Goal: Task Accomplishment & Management: Use online tool/utility

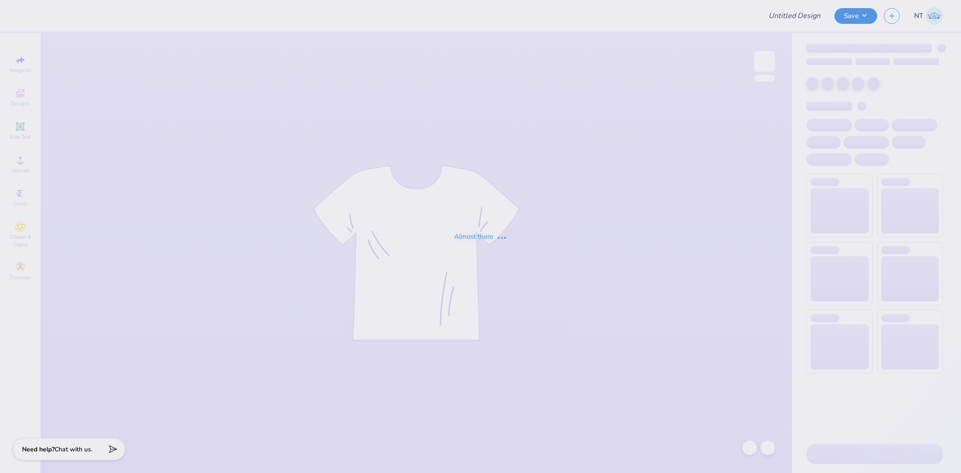
type input "family weekend"
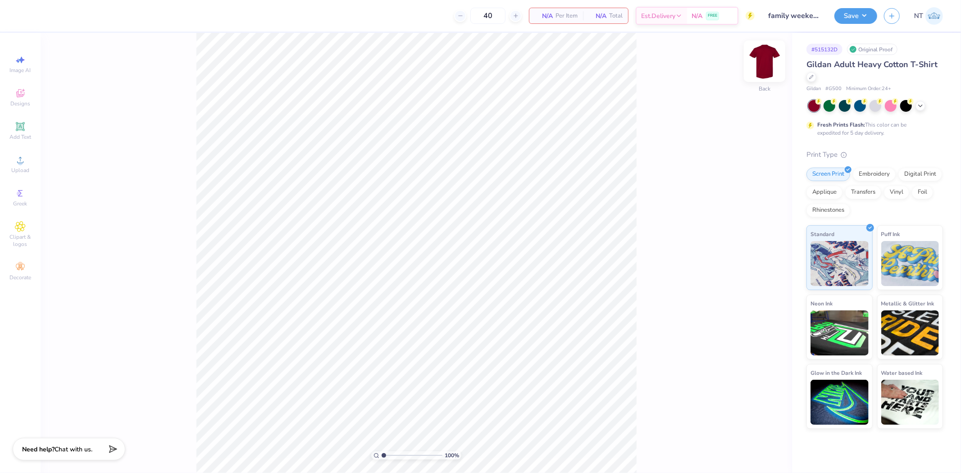
click at [757, 65] on img at bounding box center [764, 61] width 36 height 36
click at [26, 168] on span "Upload" at bounding box center [20, 170] width 18 height 7
click at [23, 161] on icon at bounding box center [20, 159] width 11 height 11
click at [679, 282] on div "100 % Front W 14.65 14.65 " H 14.65 14.65 " Y 6.93 6.93 " Center Middle Top Bot…" at bounding box center [416, 253] width 751 height 440
type input "1.20355278054301"
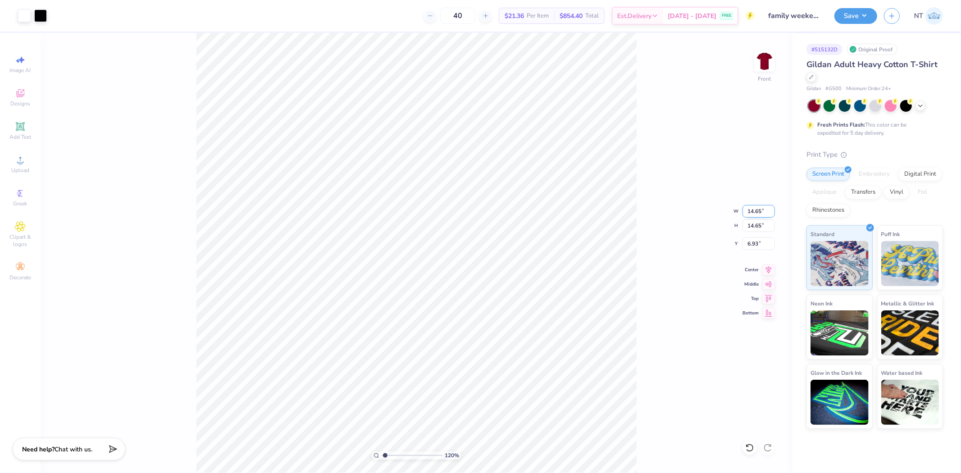
click at [755, 206] on input "14.65" at bounding box center [758, 211] width 32 height 13
type input "12"
type input "1.20355278054301"
type input "12.00"
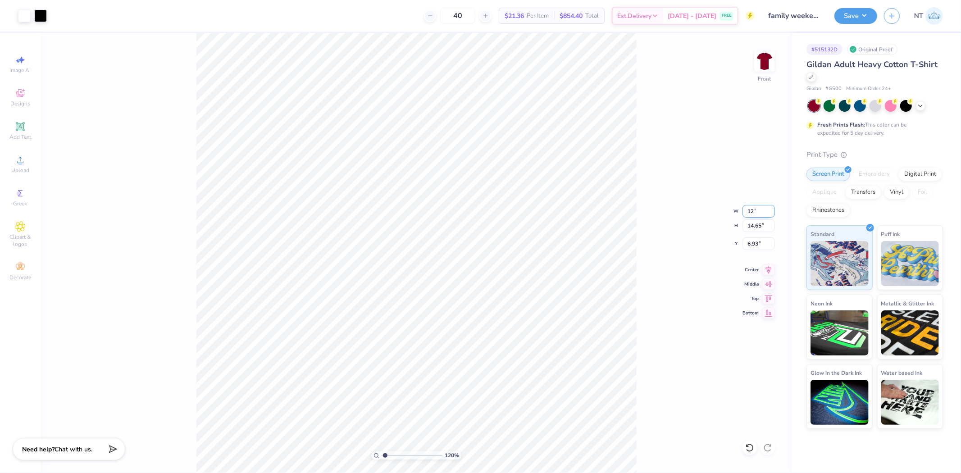
type input "12.00"
click at [745, 237] on input "8.25" at bounding box center [758, 243] width 32 height 13
click at [753, 245] on input "38.25" at bounding box center [758, 243] width 32 height 13
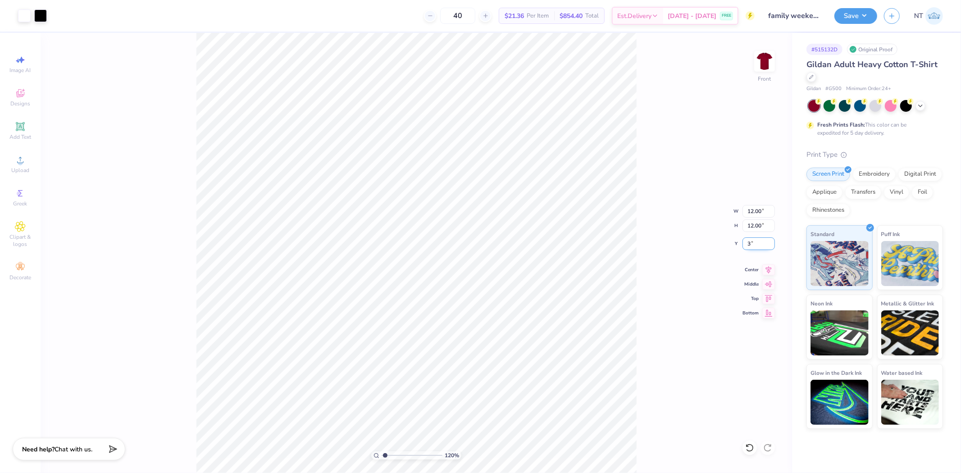
type input "3"
type input "1.20355278054301"
type input "3.00"
click at [21, 134] on span "Add Text" at bounding box center [20, 136] width 22 height 7
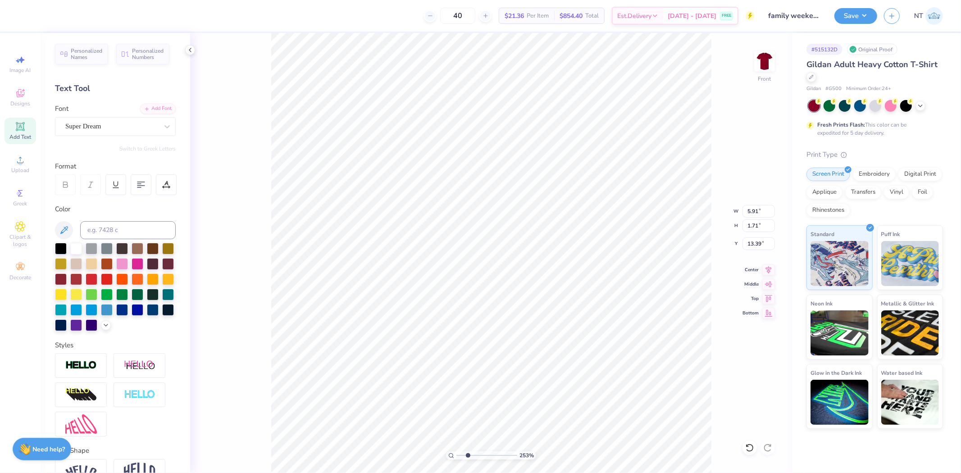
type input "2.52537398785411"
type input "6.75"
type input "2.52537398785411"
type input "3.48"
click at [61, 250] on div at bounding box center [61, 248] width 12 height 12
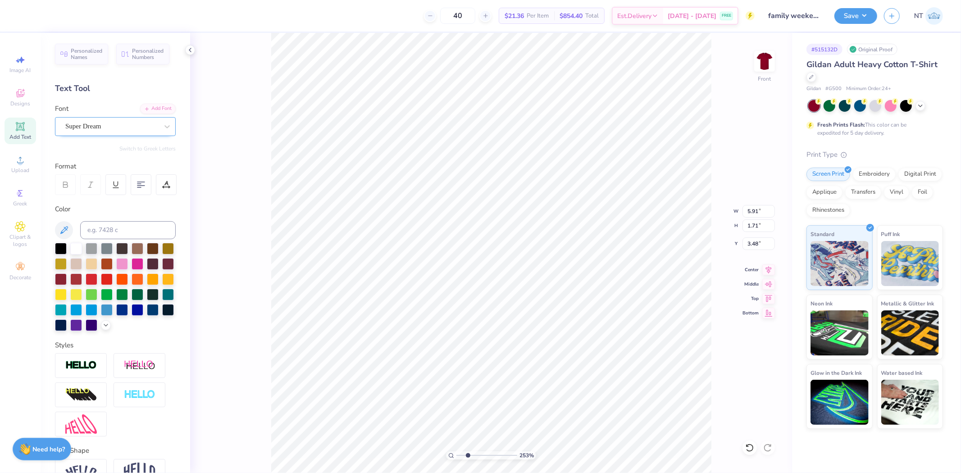
click at [127, 128] on div "Super Dream" at bounding box center [111, 126] width 95 height 14
type input "2.52537398785411"
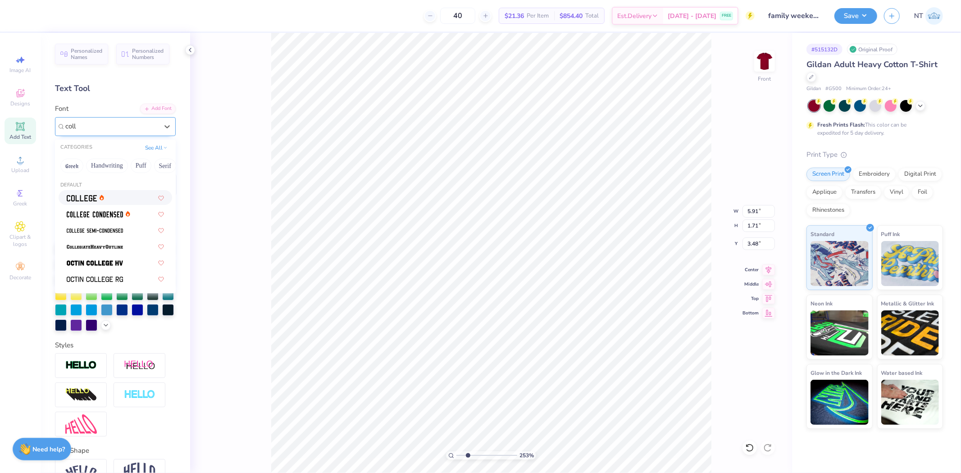
type input "coll"
type input "2.52537398785411"
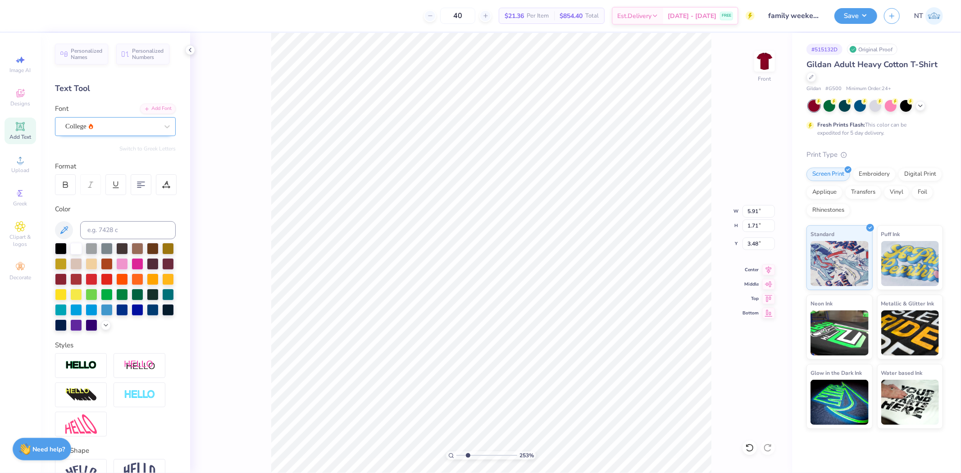
type input "2.52537398785411"
type input "5.36"
type input "1.67"
type input "3.49"
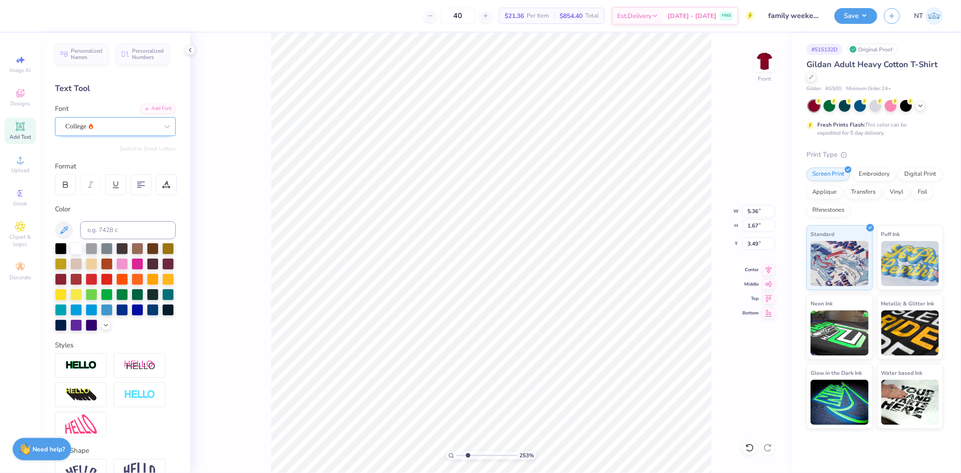
type input "2.52537398785411"
type textarea "2"
type input "2.52537398785411"
type textarea "20"
type input "2.52537398785411"
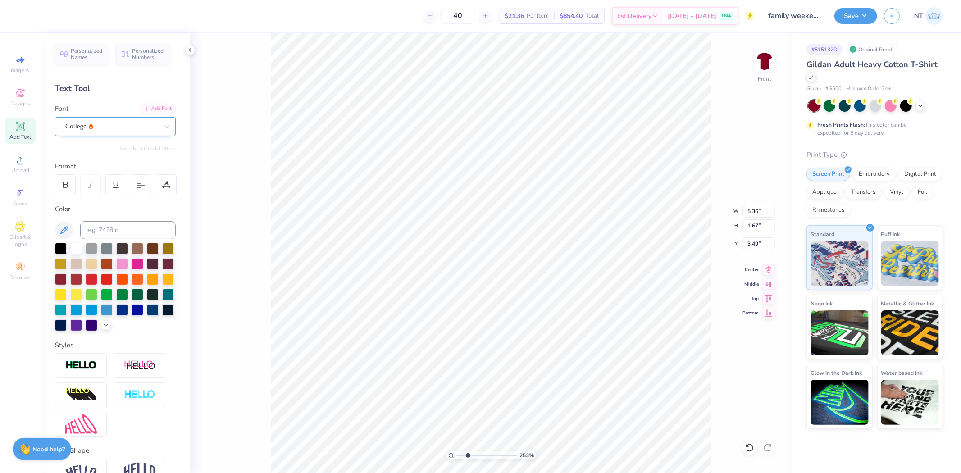
type textarea "202"
type input "2.52537398785411"
type textarea "2025"
click at [107, 128] on div "College" at bounding box center [111, 126] width 95 height 14
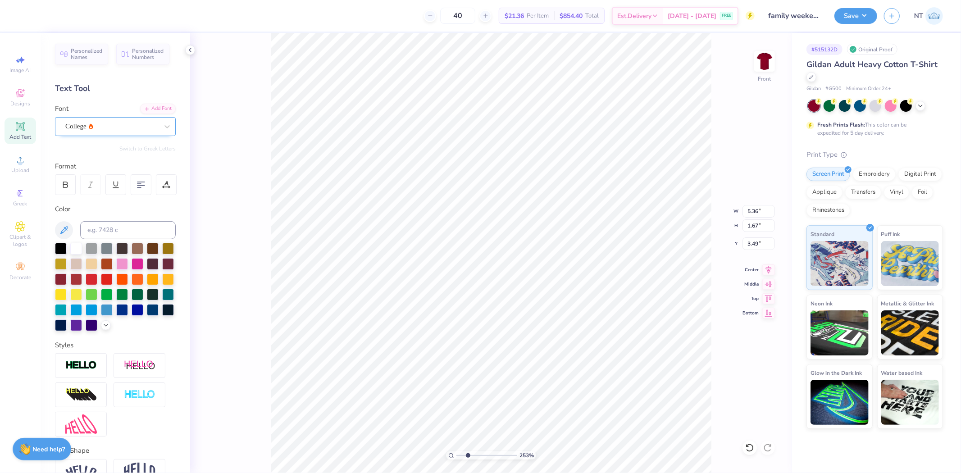
type input "2.52537398785411"
type input "vars"
type input "2.52537398785411"
type input "4.95"
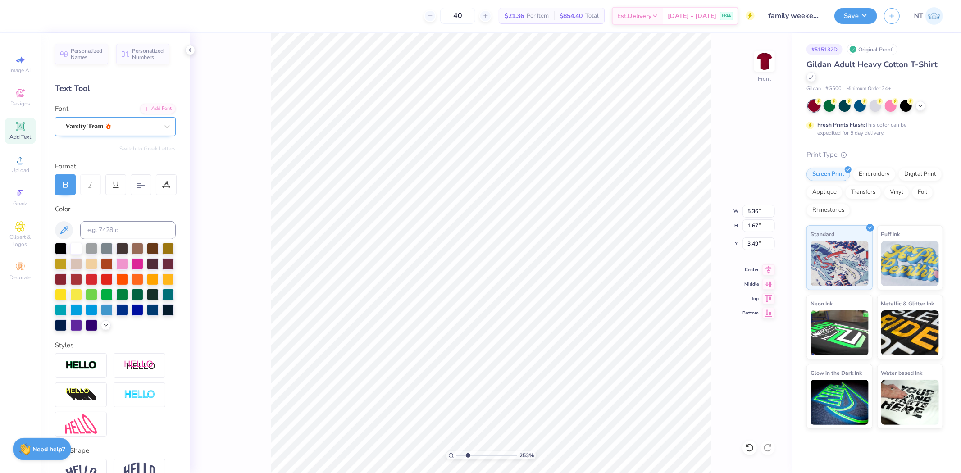
type input "1.71"
type input "3.47"
type input "4.40272058763601"
type input "1.46"
type input "0.50"
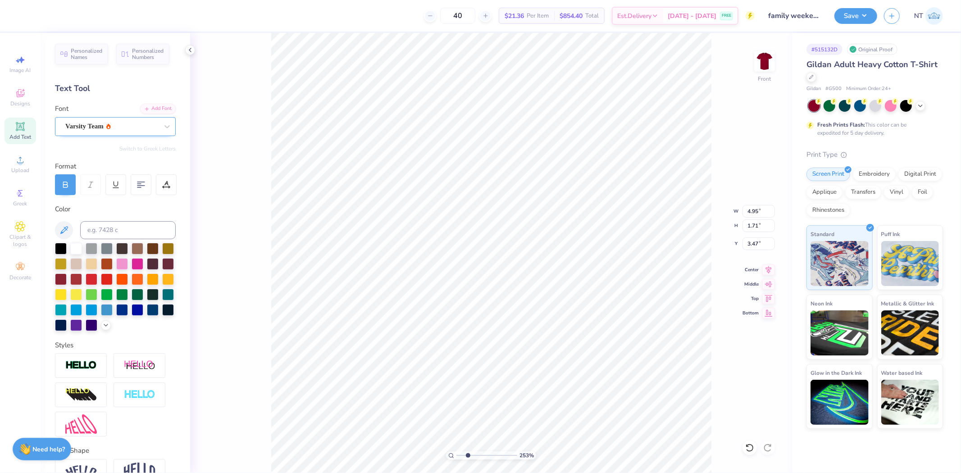
type input "4.68"
type input "4.40272058763601"
type input "4.16"
type input "4.40272058763601"
type input "2.03"
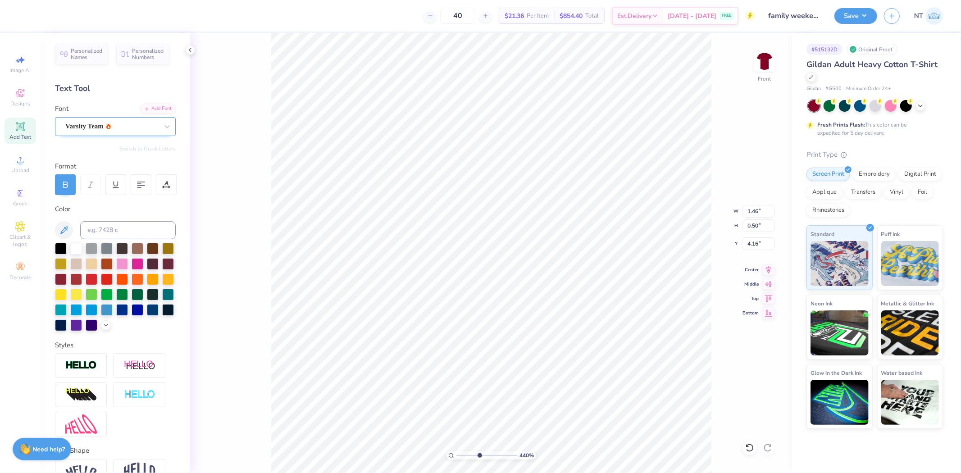
type input "0.70"
type input "4.40272058763601"
type input "4.08"
click at [76, 249] on div at bounding box center [76, 248] width 12 height 12
click at [748, 442] on div at bounding box center [749, 447] width 14 height 14
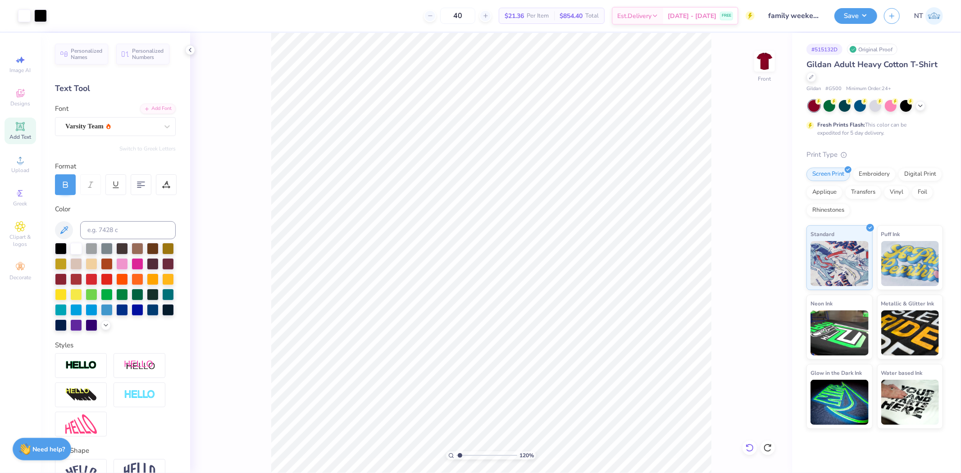
type input "1"
click at [762, 63] on img at bounding box center [764, 61] width 36 height 36
click at [23, 136] on span "Add Text" at bounding box center [20, 136] width 22 height 7
paste textarea
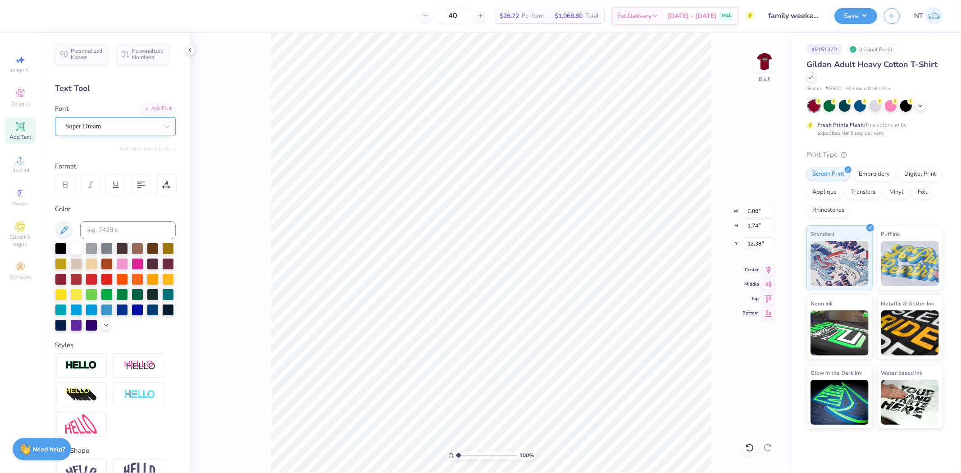
type textarea "sasa"
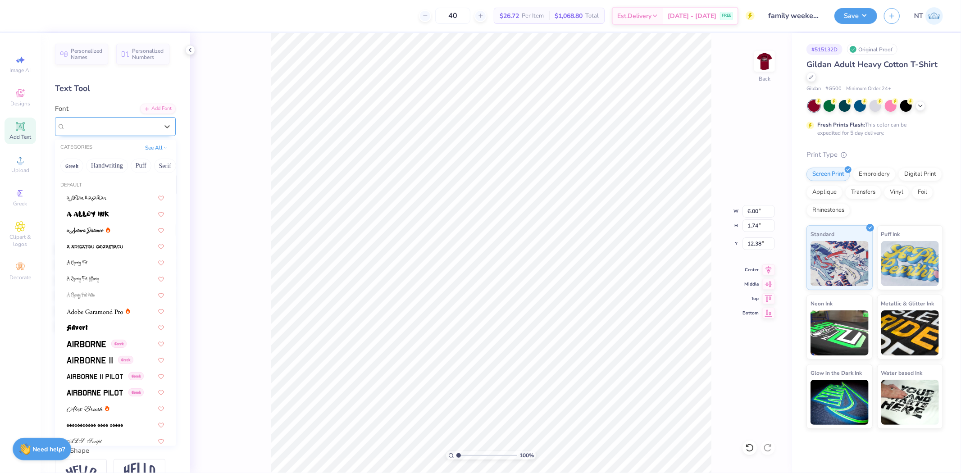
click at [127, 127] on div "Super Dream" at bounding box center [111, 126] width 95 height 14
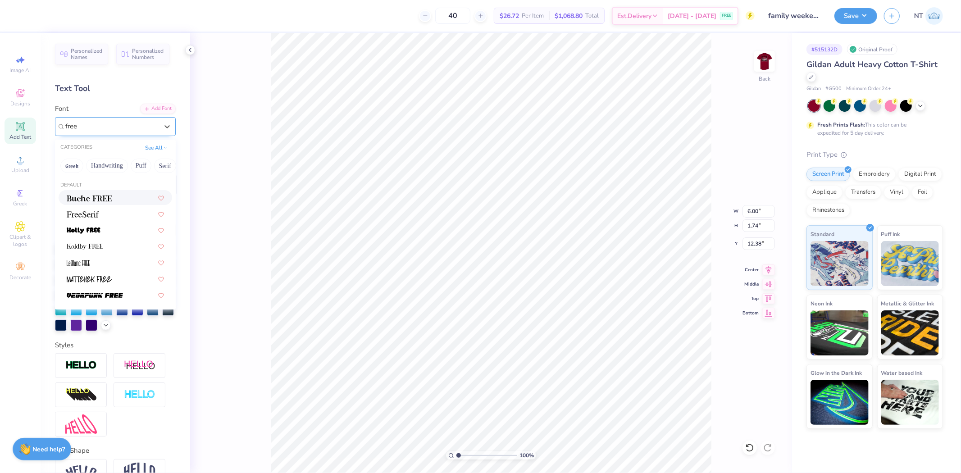
type input "free"
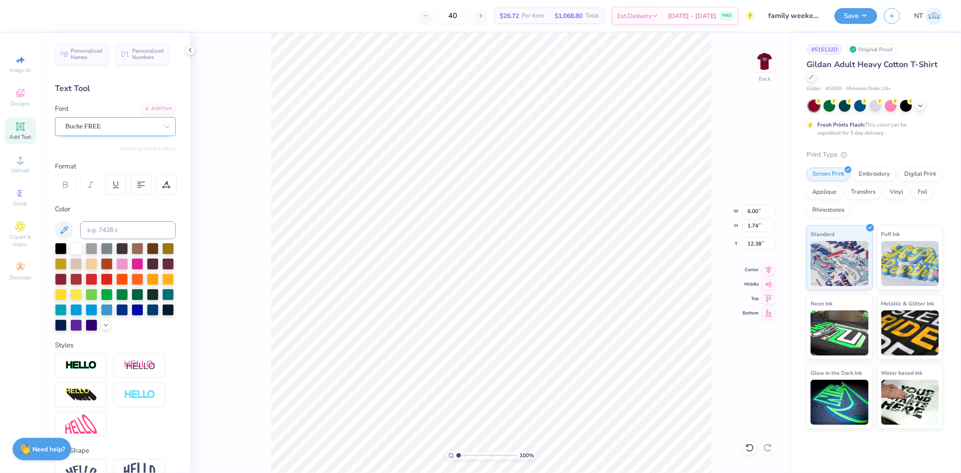
click at [118, 128] on div "Buche FREE" at bounding box center [111, 126] width 95 height 14
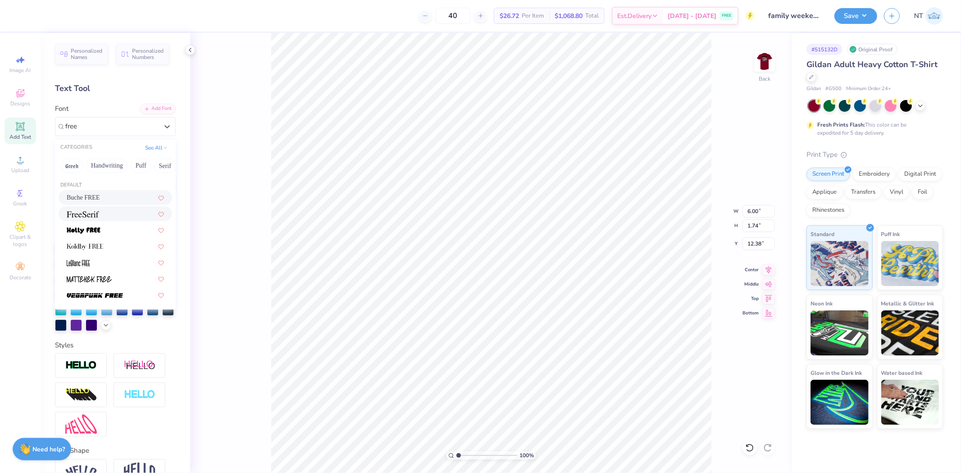
click at [108, 222] on div "Buche FREE" at bounding box center [115, 246] width 121 height 112
click at [108, 215] on div at bounding box center [115, 213] width 97 height 9
type input "free"
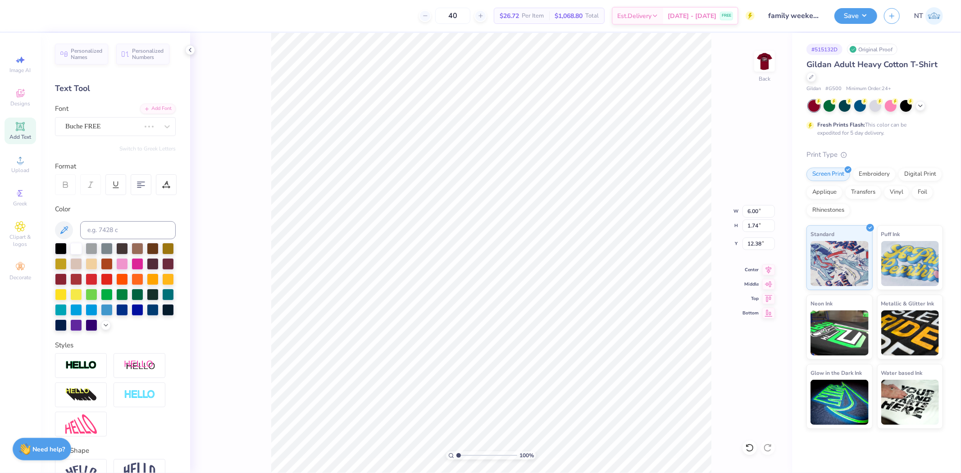
click at [110, 115] on div "Font Buche FREE" at bounding box center [115, 120] width 121 height 32
click at [110, 118] on div "Buche FREE" at bounding box center [115, 126] width 121 height 19
type textarea "free"
click at [121, 120] on div at bounding box center [111, 126] width 93 height 12
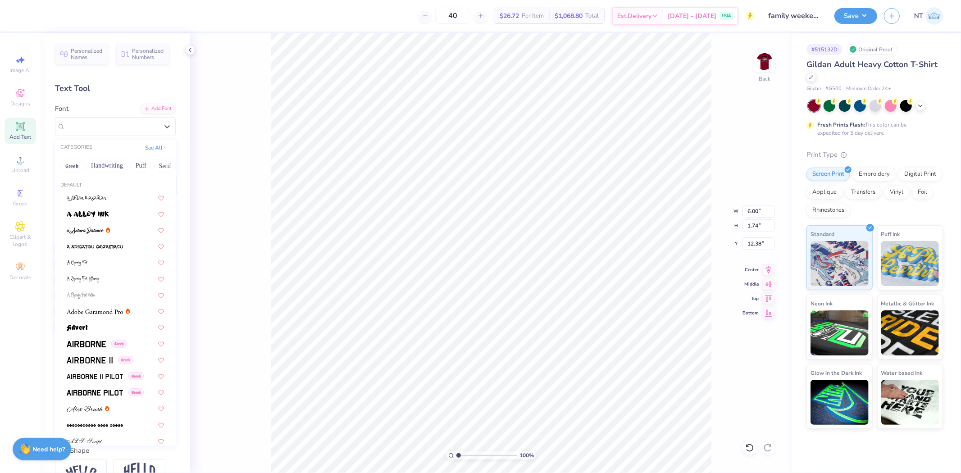
type input "3.69"
type input "1.72"
type input "12.39"
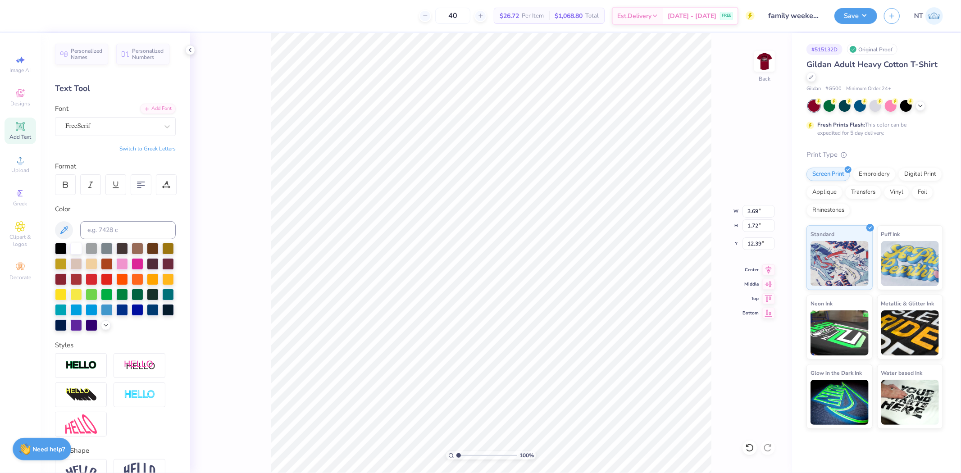
type textarea "KAQ"
click at [149, 147] on button "Switch to Greek Letters" at bounding box center [147, 148] width 56 height 7
type input "5.27"
type input "1.70"
type input "3.00"
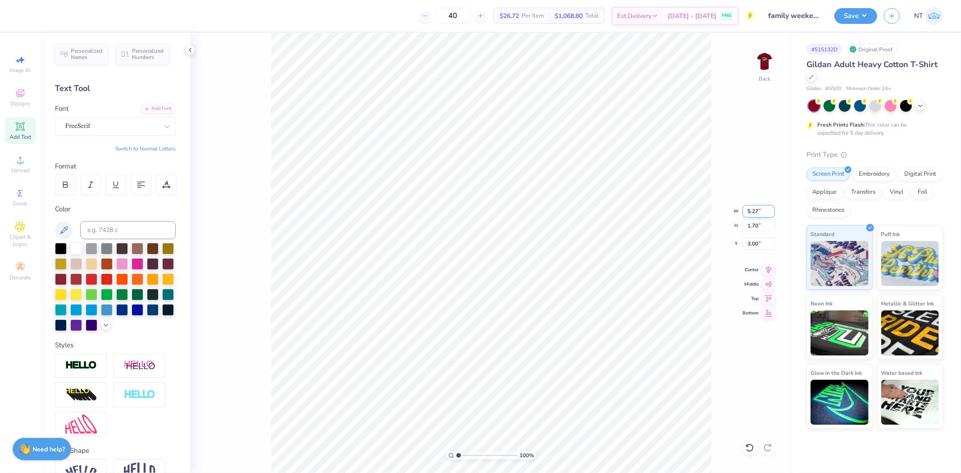
click at [749, 209] on input "5.27" at bounding box center [758, 211] width 32 height 13
type input "3.50"
type input "1.13"
type input "3.29"
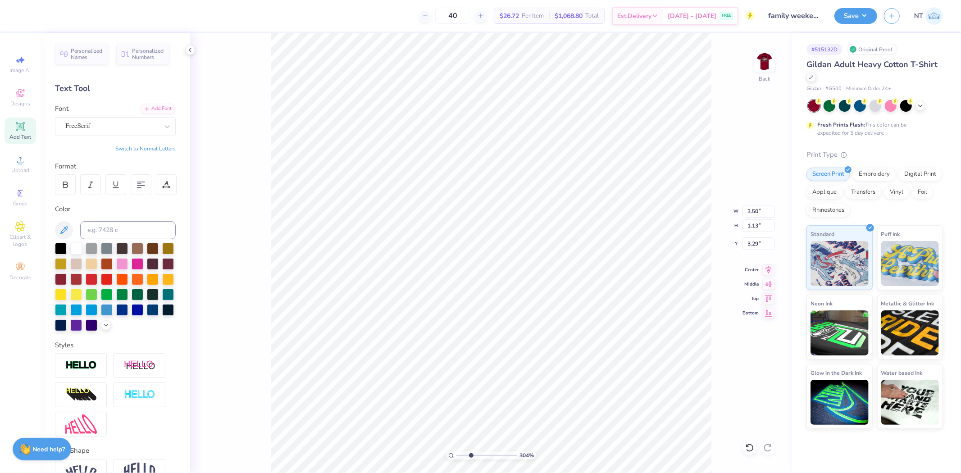
type input "3.03942088499281"
type input "3.07"
type input "3.03942088499281"
type input "3.00"
type input "1"
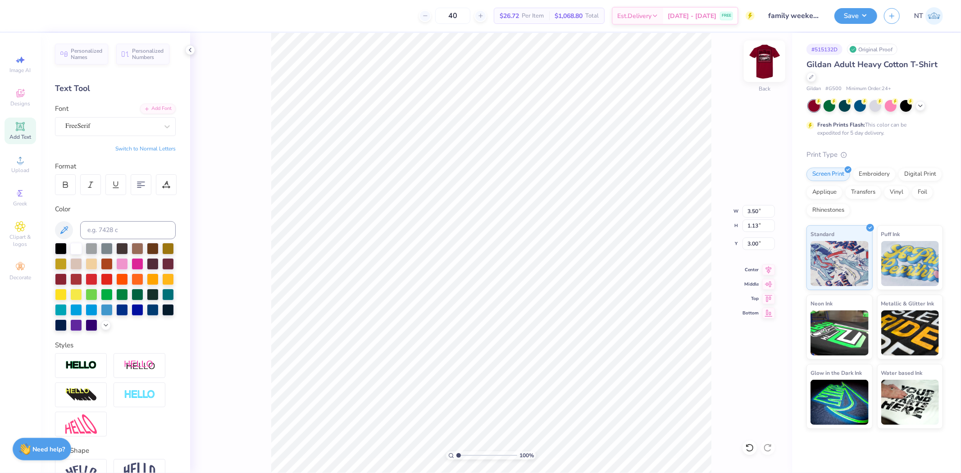
click at [763, 59] on img at bounding box center [764, 61] width 36 height 36
click at [20, 167] on div "Upload" at bounding box center [21, 164] width 32 height 27
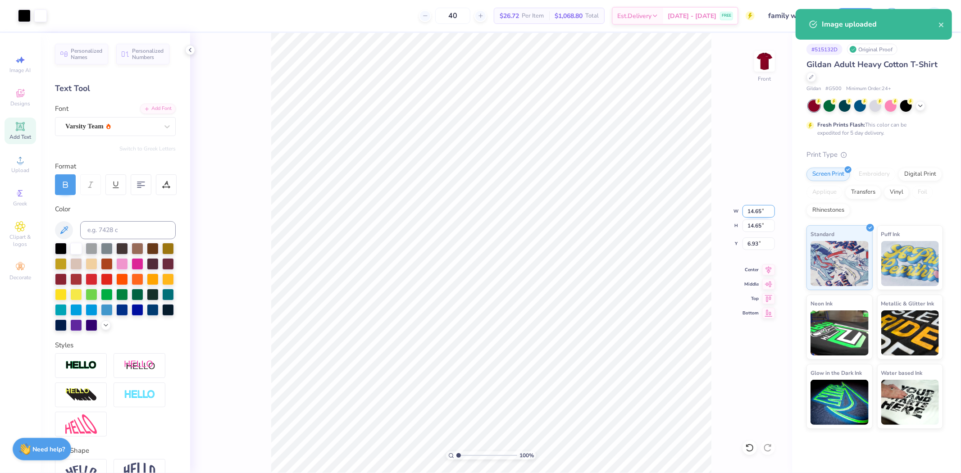
click at [743, 208] on input "14.65" at bounding box center [758, 211] width 32 height 13
click at [759, 212] on input "14.65" at bounding box center [758, 211] width 32 height 13
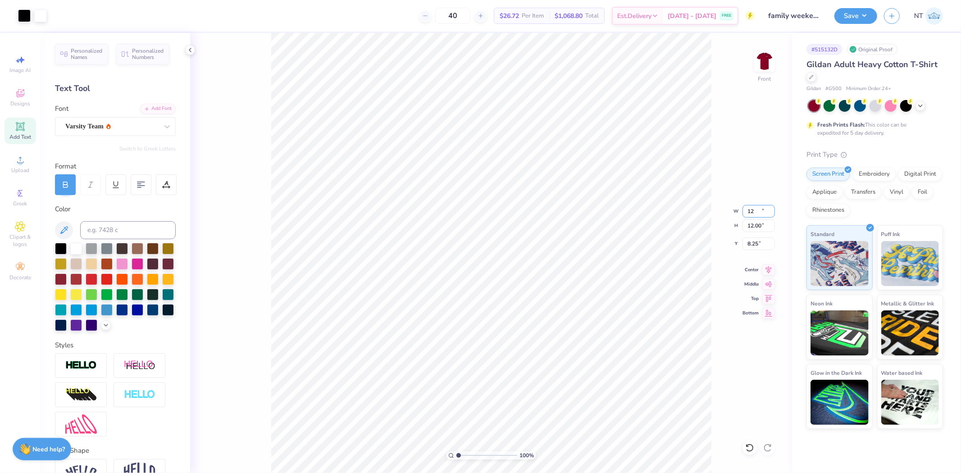
type input "12.00"
click at [745, 244] on input "8.25" at bounding box center [758, 243] width 32 height 13
type input "3.00"
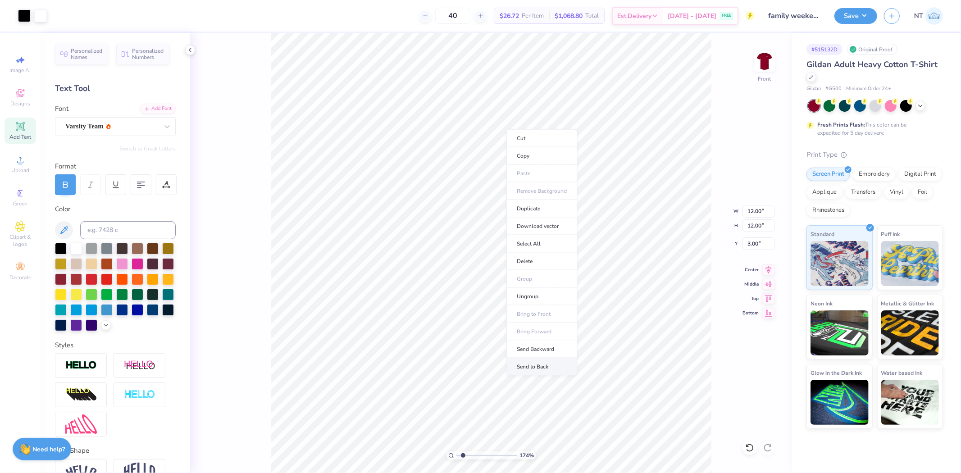
click at [545, 363] on li "Send to Back" at bounding box center [541, 367] width 71 height 18
type input "1.74339349688841"
type input "2.03"
type input "0.70"
type input "4.08"
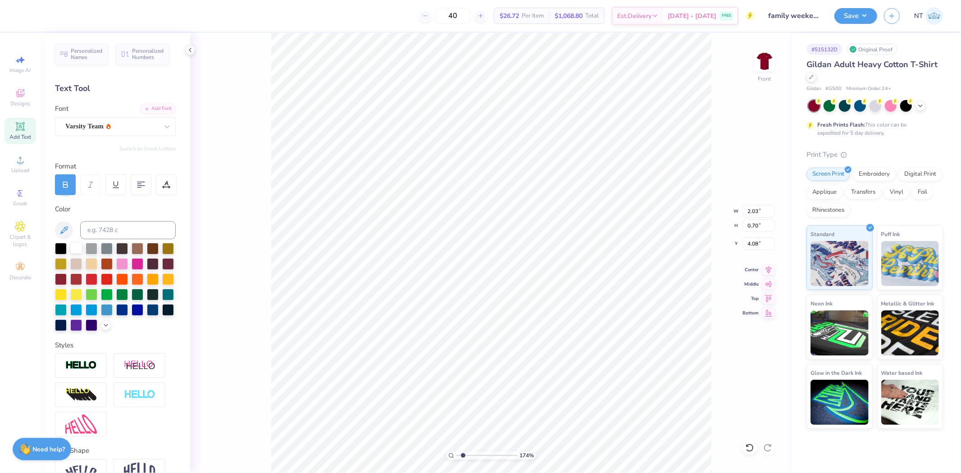
click at [77, 247] on div at bounding box center [76, 248] width 12 height 12
click at [770, 66] on img at bounding box center [764, 61] width 36 height 36
type input "1"
click at [190, 50] on polyline at bounding box center [190, 50] width 2 height 4
click at [847, 23] on button "Save" at bounding box center [855, 15] width 43 height 16
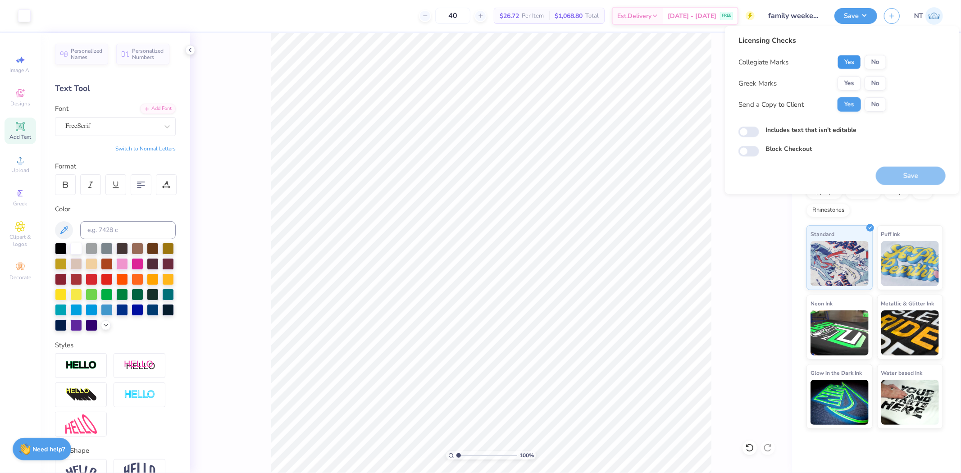
click at [858, 59] on button "Yes" at bounding box center [848, 62] width 23 height 14
click at [855, 82] on button "Yes" at bounding box center [848, 83] width 23 height 14
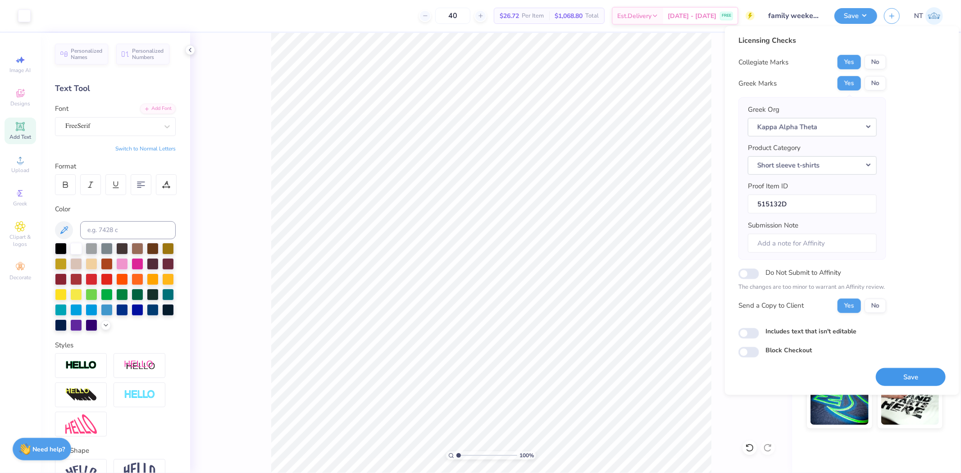
click at [883, 368] on button "Save" at bounding box center [910, 376] width 70 height 18
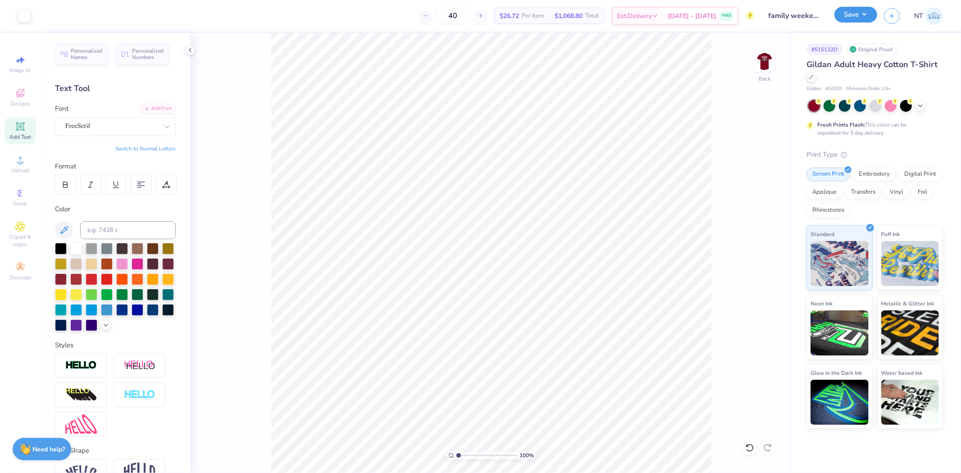
click at [867, 13] on button "Save" at bounding box center [855, 15] width 43 height 16
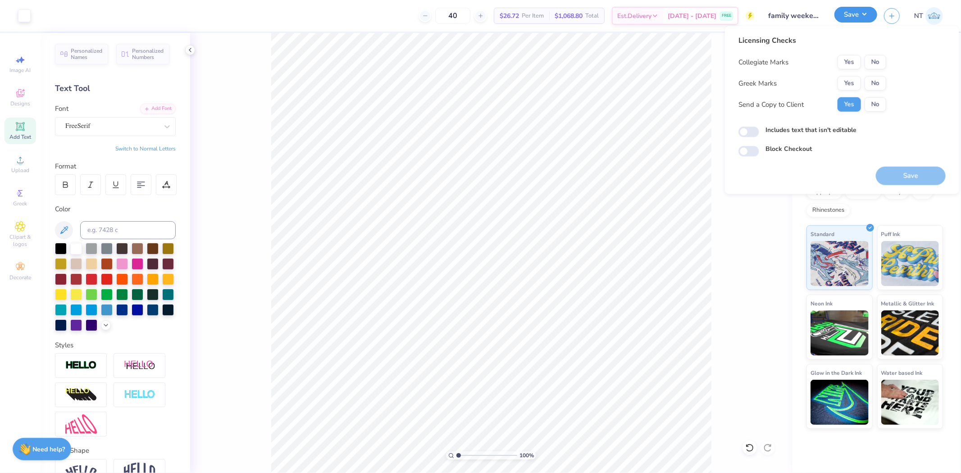
click at [867, 13] on button "Save" at bounding box center [855, 15] width 43 height 16
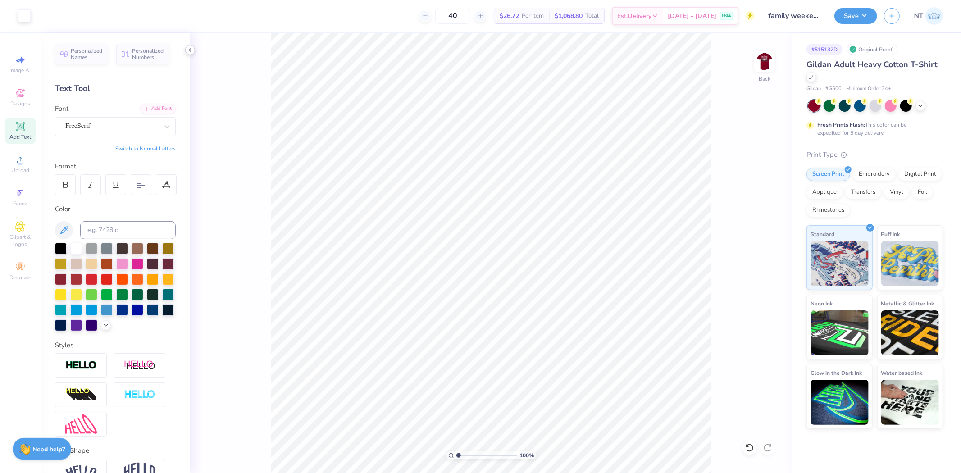
click at [190, 49] on icon at bounding box center [189, 49] width 7 height 7
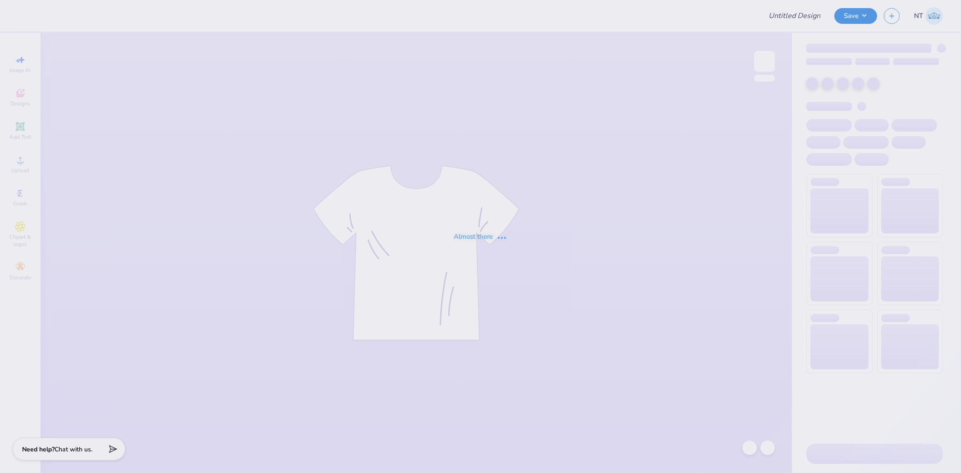
type input "UL SOM - 2025 Drop"
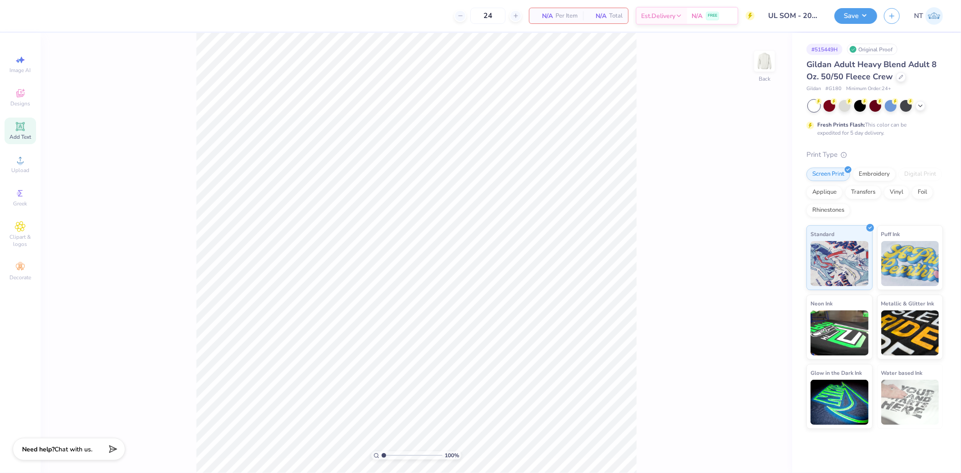
click at [24, 137] on span "Add Text" at bounding box center [20, 136] width 22 height 7
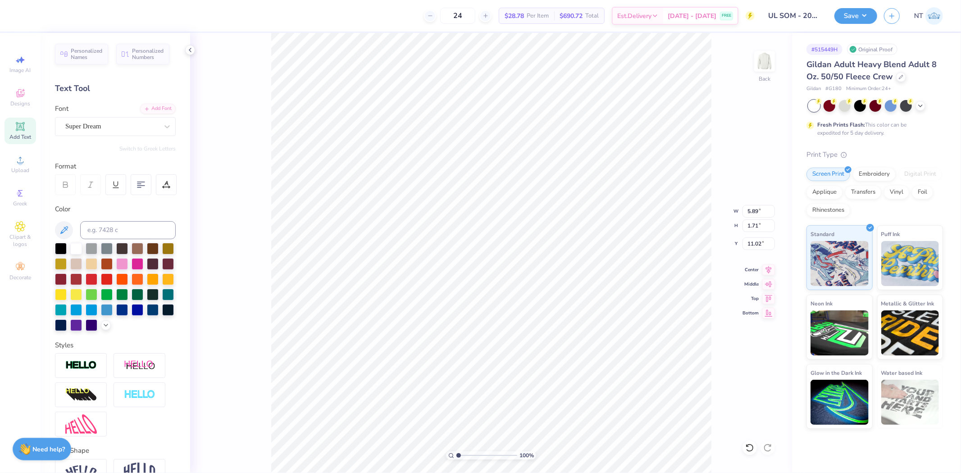
paste textarea "[GEOGRAPHIC_DATA]"
type textarea "[GEOGRAPHIC_DATA]"
click at [162, 315] on div at bounding box center [168, 309] width 12 height 12
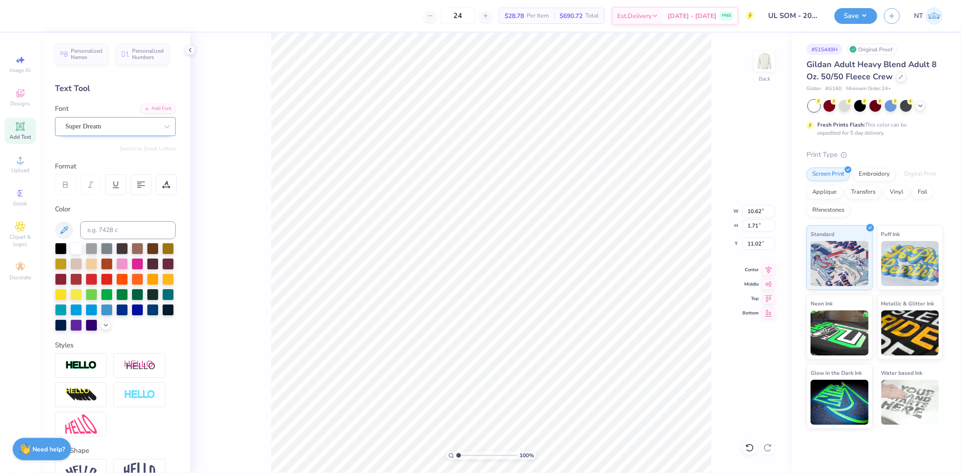
click at [111, 123] on div "Super Dream" at bounding box center [111, 126] width 95 height 14
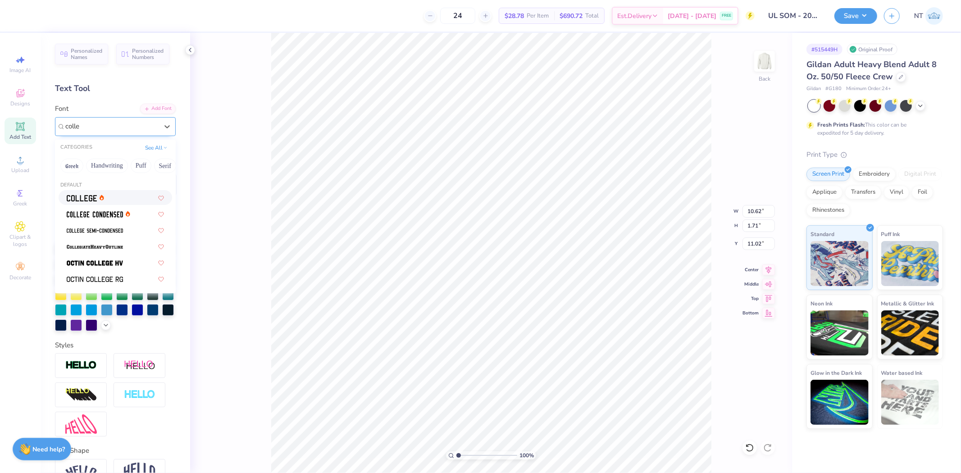
type input "colle"
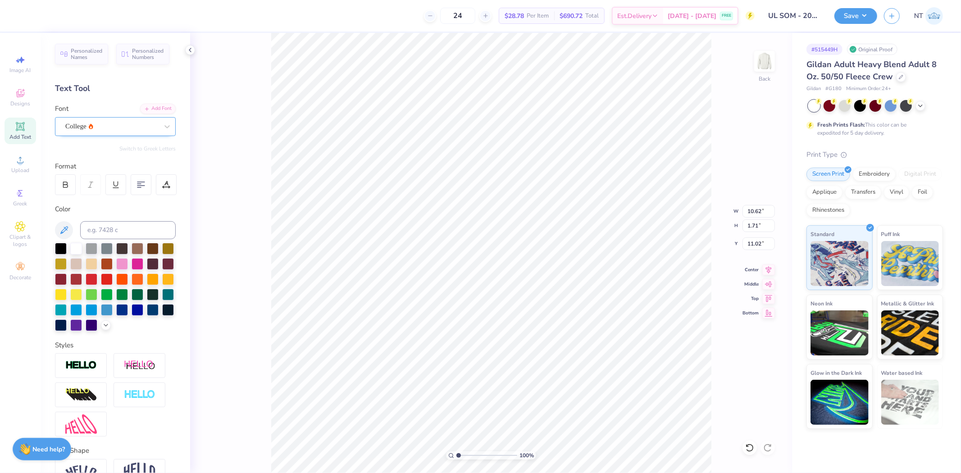
click at [111, 123] on div "College" at bounding box center [111, 126] width 95 height 14
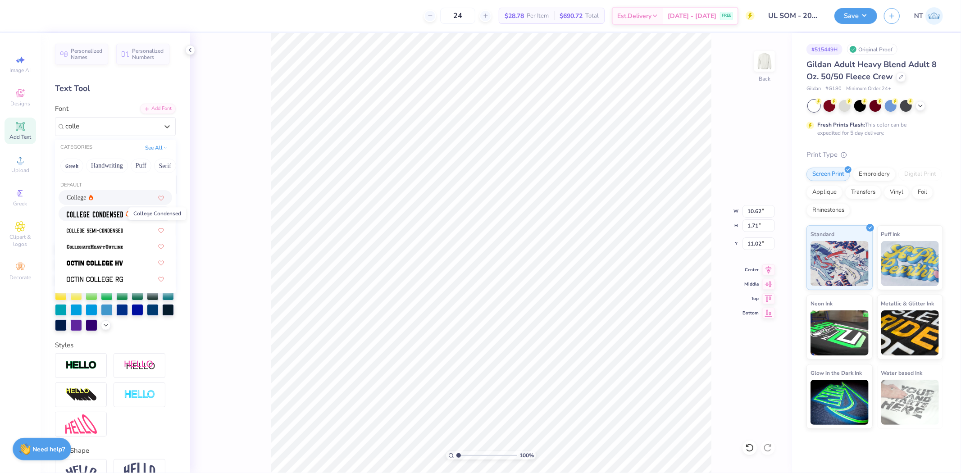
click at [109, 217] on img at bounding box center [95, 214] width 56 height 6
type input "colle"
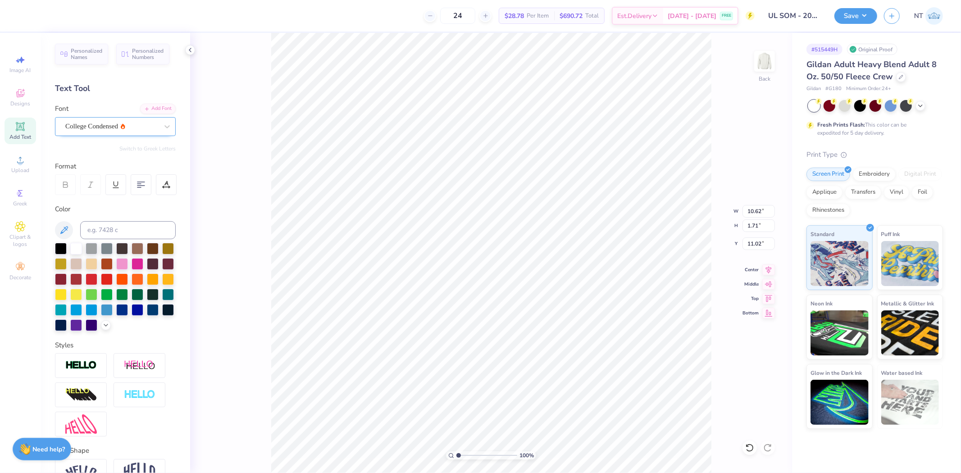
click at [127, 124] on div "College Condensed" at bounding box center [111, 126] width 95 height 14
type input "var"
click at [159, 105] on div "Add Font" at bounding box center [158, 108] width 36 height 10
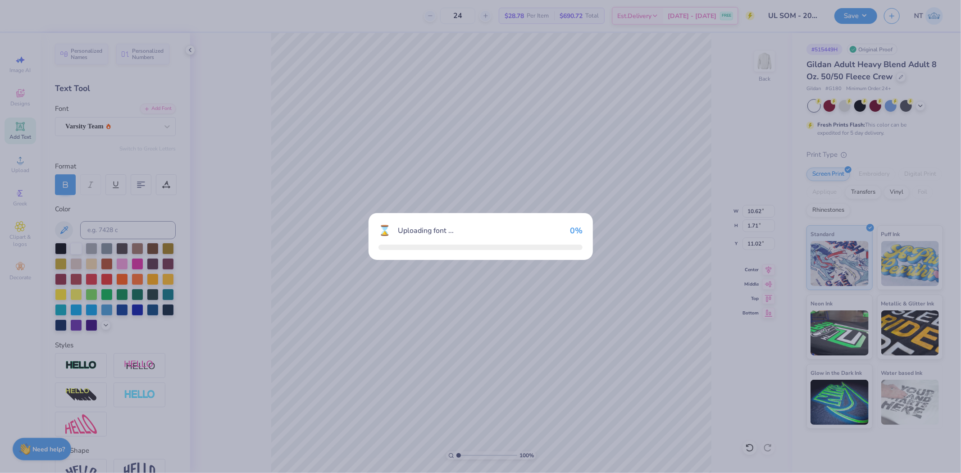
type input "12.62"
type input "1.70"
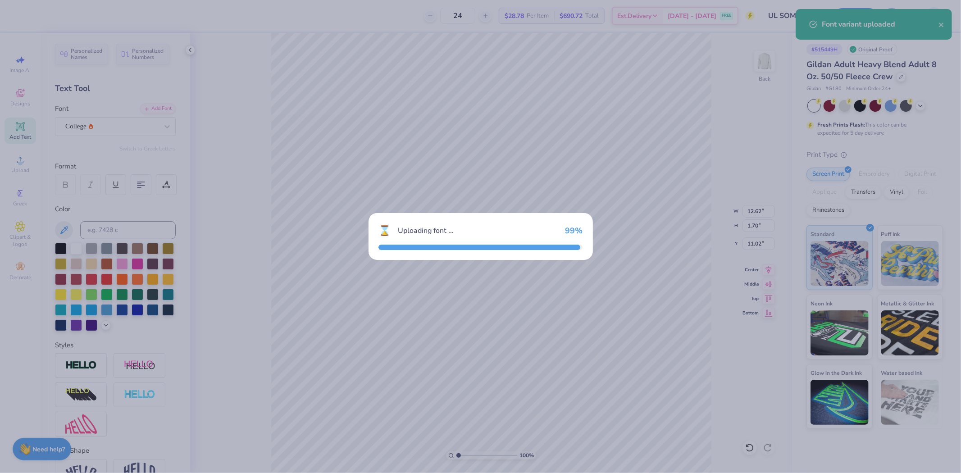
type input "8.40"
type input "2.27"
type input "10.74"
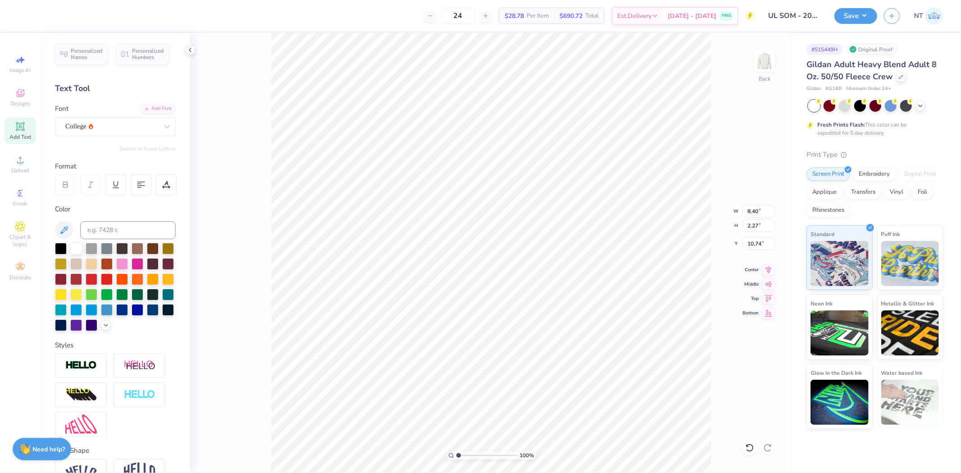
scroll to position [8, 2]
type textarea "LOUISVILLE"
type input "6.30"
click at [144, 106] on div "Add Font" at bounding box center [158, 108] width 36 height 10
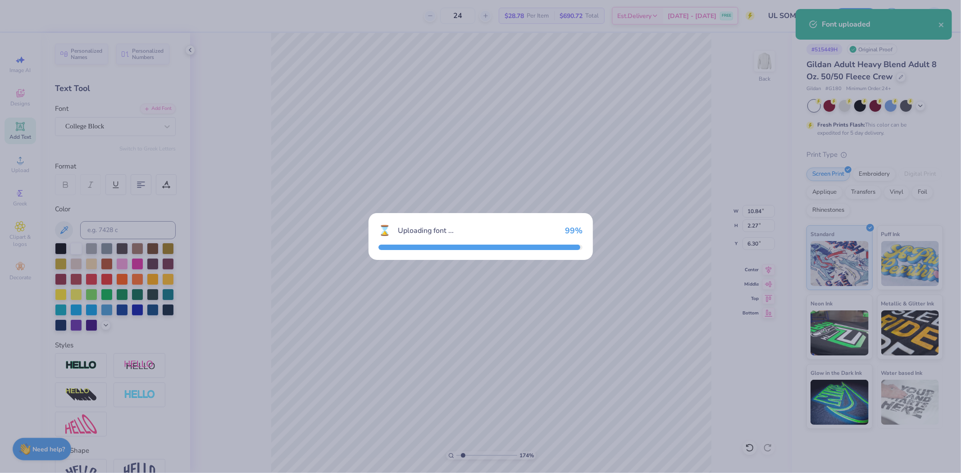
type input "1.74339349688841"
type input "11.71"
type input "1.90"
type input "6.48"
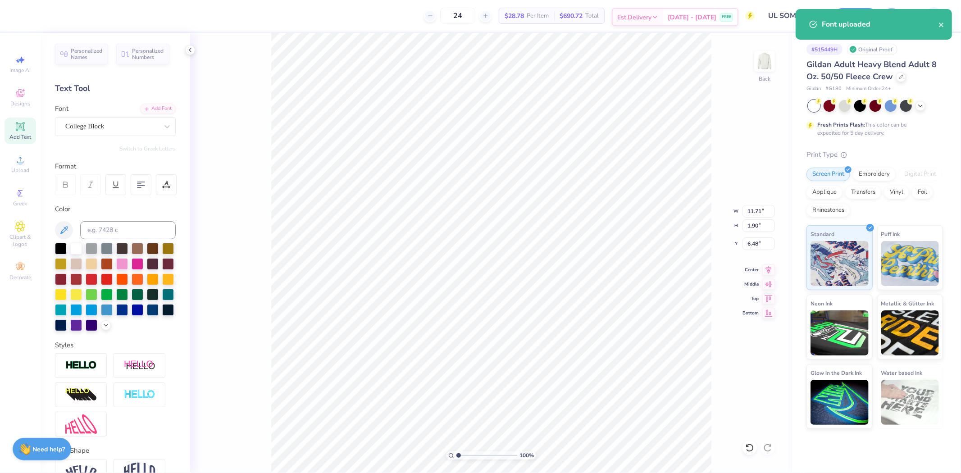
scroll to position [8, 1]
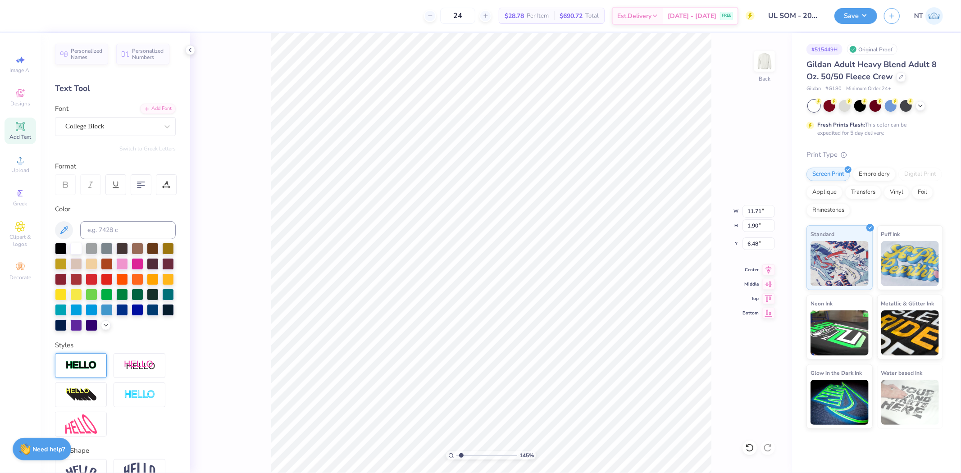
click at [84, 371] on img at bounding box center [81, 365] width 32 height 10
type input "1.44853929555282"
type input "11.74"
type input "1.93"
type input "6.46"
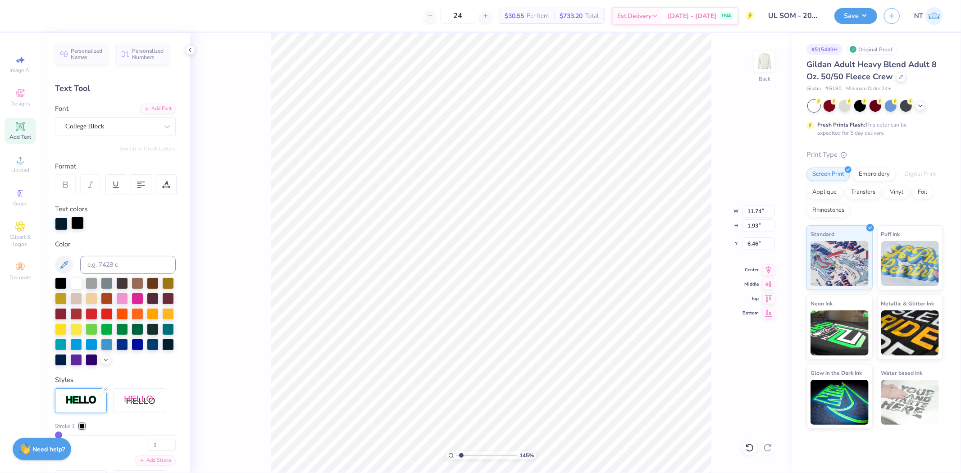
click at [76, 226] on div at bounding box center [77, 223] width 13 height 13
drag, startPoint x: 61, startPoint y: 301, endPoint x: 126, endPoint y: 281, distance: 68.1
click at [162, 289] on div at bounding box center [168, 283] width 12 height 12
type input "1.44853929555282"
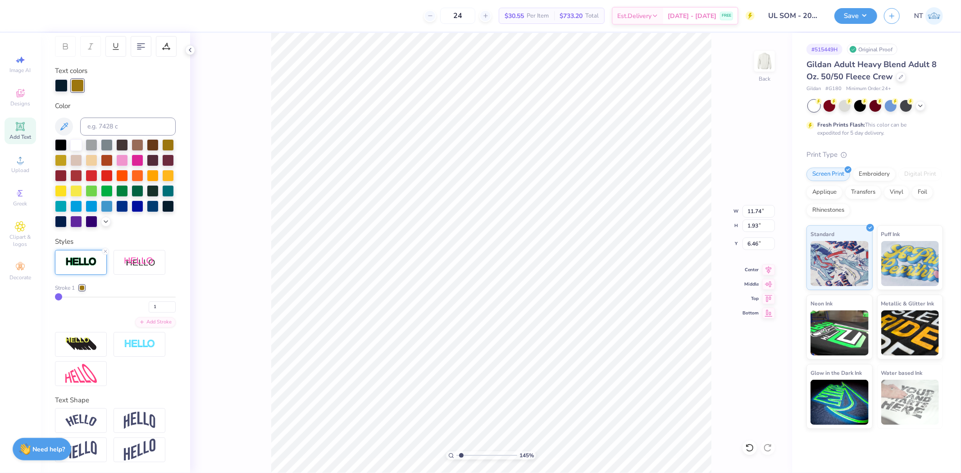
click at [151, 374] on div "Stroke 1 1 Add Stroke" at bounding box center [115, 318] width 121 height 136
type input "2"
type input "3"
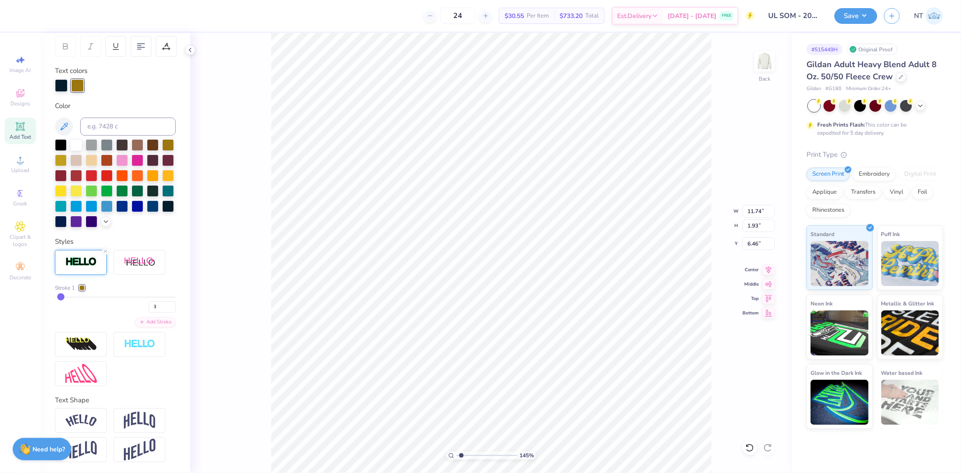
type input "3"
click at [61, 296] on input "range" at bounding box center [115, 296] width 121 height 1
type input "1.44853929555282"
type input "11.81"
type input "2.00"
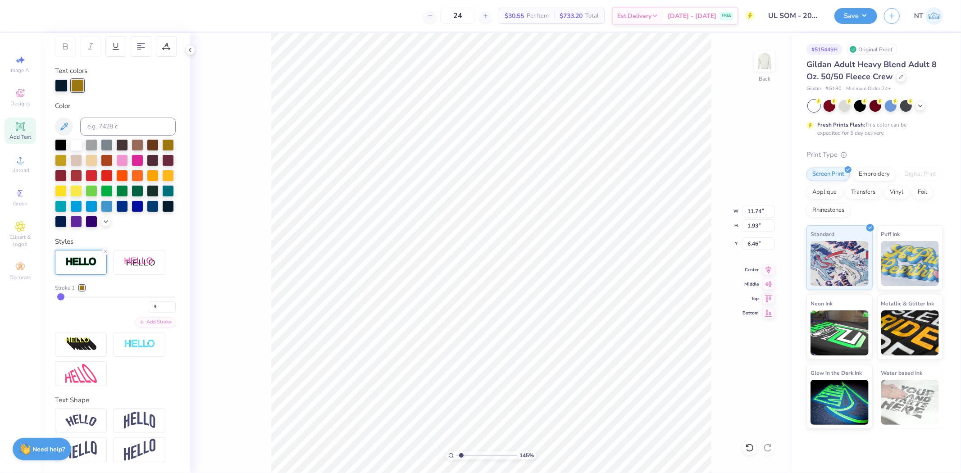
type input "6.43"
click at [149, 303] on input "3" at bounding box center [162, 306] width 27 height 11
type input "2"
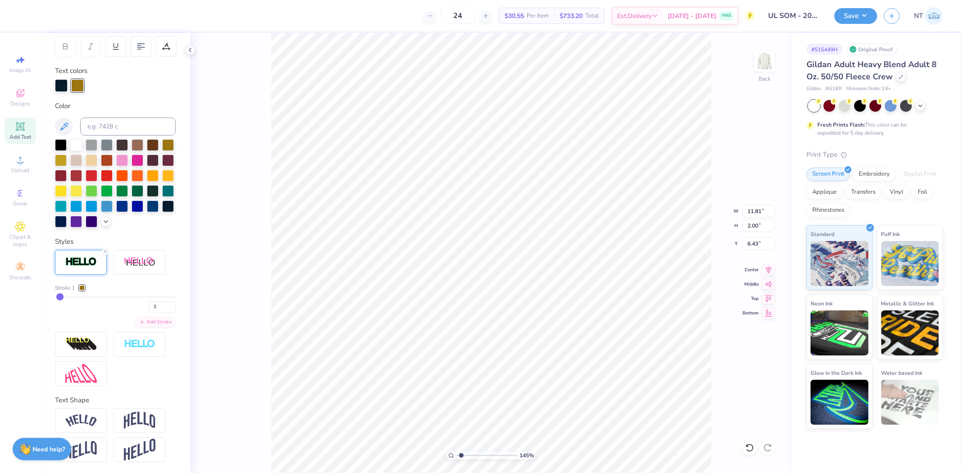
type input "1.44853929555282"
type input "11.78"
type input "1.97"
type input "6.45"
click at [124, 415] on img at bounding box center [140, 420] width 32 height 17
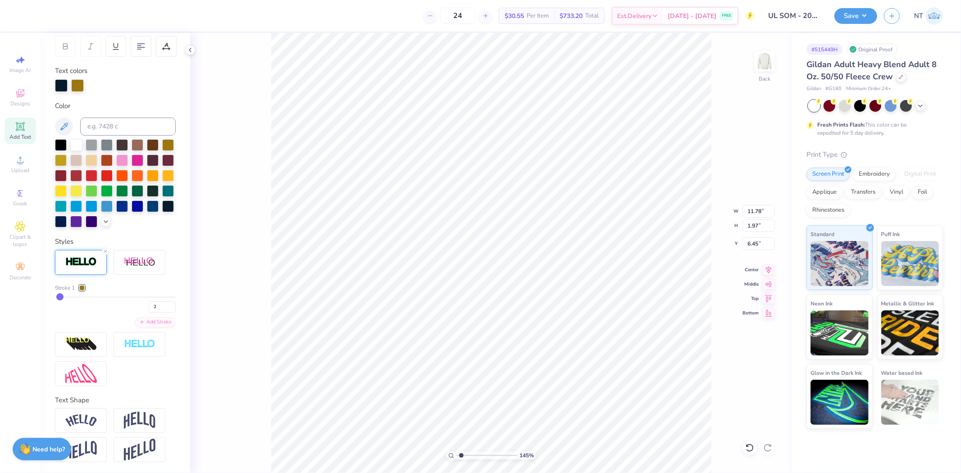
type input "1.44853929555282"
type input "4.39"
type input "5.23"
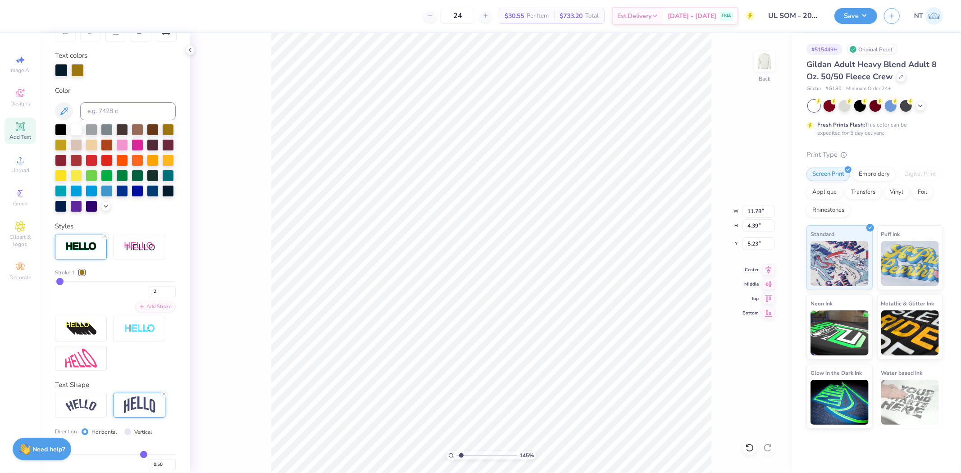
scroll to position [206, 0]
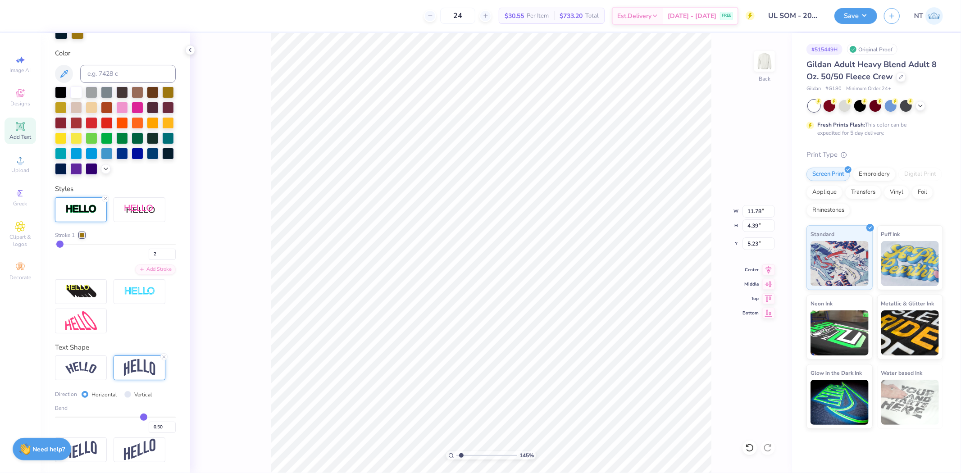
click at [118, 413] on div "Bend 0.50" at bounding box center [115, 418] width 121 height 29
click at [118, 416] on div "Bend 0.50" at bounding box center [115, 418] width 121 height 29
click at [115, 413] on div "Bend 0.50" at bounding box center [115, 418] width 121 height 29
click at [118, 420] on div "0.50" at bounding box center [115, 425] width 121 height 16
type input "0.1"
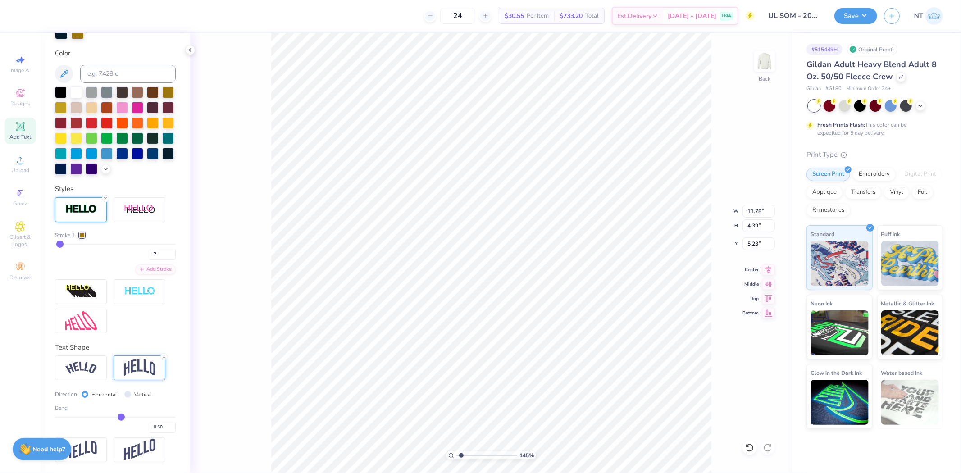
type input "0.10"
type input "0.1"
click at [117, 417] on input "range" at bounding box center [115, 417] width 121 height 1
type input "1.44853929555282"
type input "2.43"
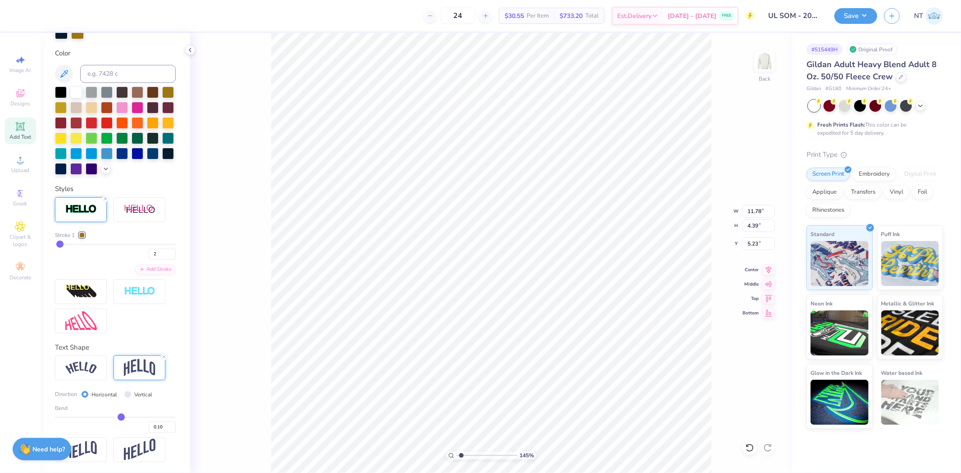
type input "6.22"
click at [156, 429] on input "0.10" at bounding box center [162, 427] width 27 height 11
type input ".2"
type input "0.2"
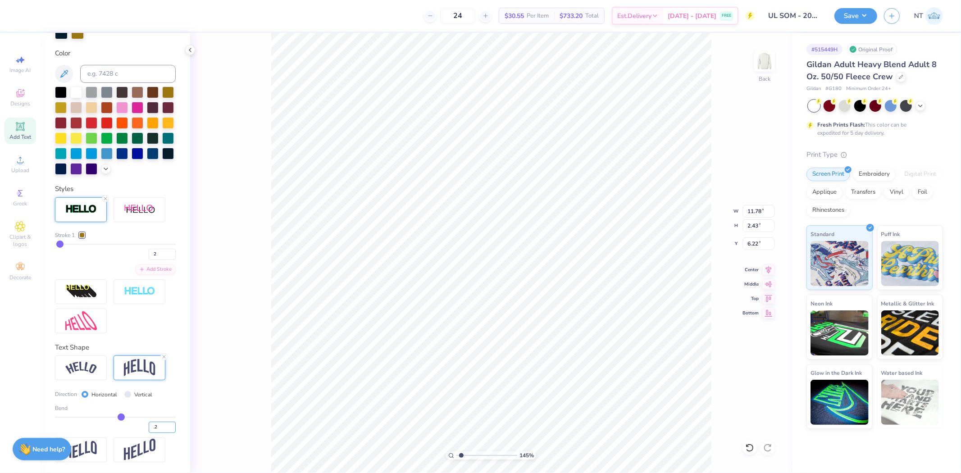
type input "0.20"
type input "1.44853929555282"
type input "2.89"
type input "5.98"
type input "1.44853929555282"
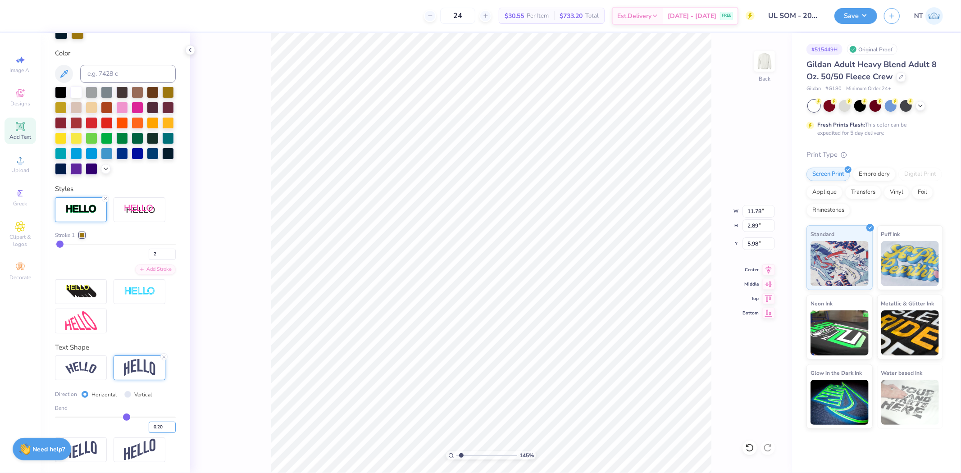
click at [150, 427] on input "0.20" at bounding box center [162, 427] width 27 height 11
type input ".4"
type input "0.4"
type input "0.40"
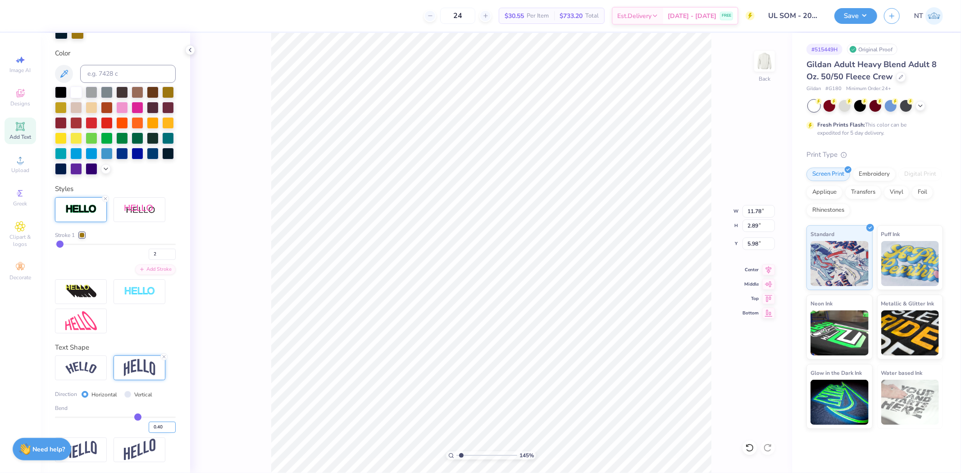
type input "1.44853929555282"
type input "3.87"
type input "5.50"
click at [150, 427] on input "0.40" at bounding box center [162, 427] width 27 height 11
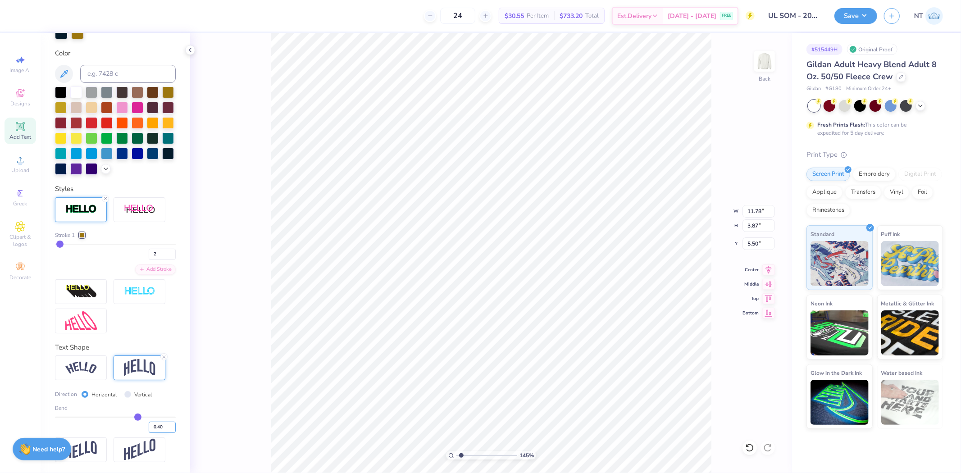
click at [150, 427] on input "0.40" at bounding box center [162, 427] width 27 height 11
type input ".3"
type input "0.3"
type input "0.30"
type input "1.44853929555282"
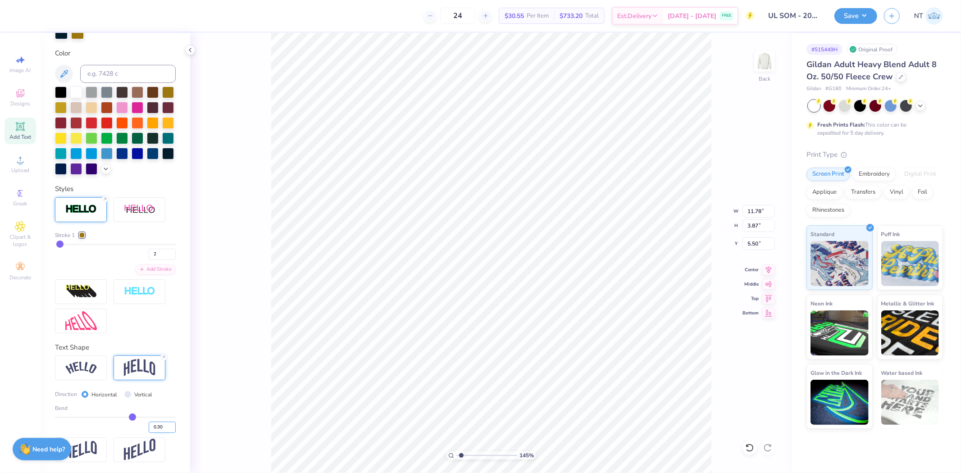
type input "3.37"
type input "5.74"
type input "1"
click at [747, 243] on input "5.74" at bounding box center [758, 243] width 32 height 13
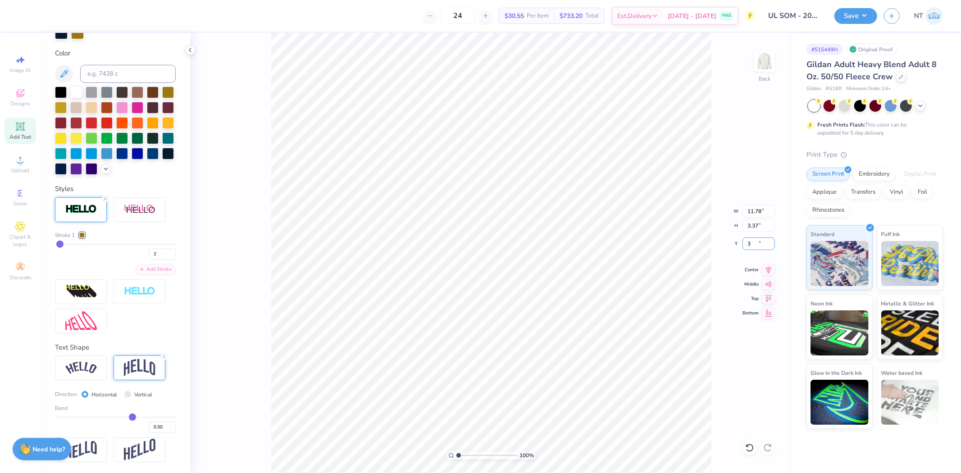
type input "3.00"
click at [25, 132] on icon at bounding box center [20, 126] width 11 height 11
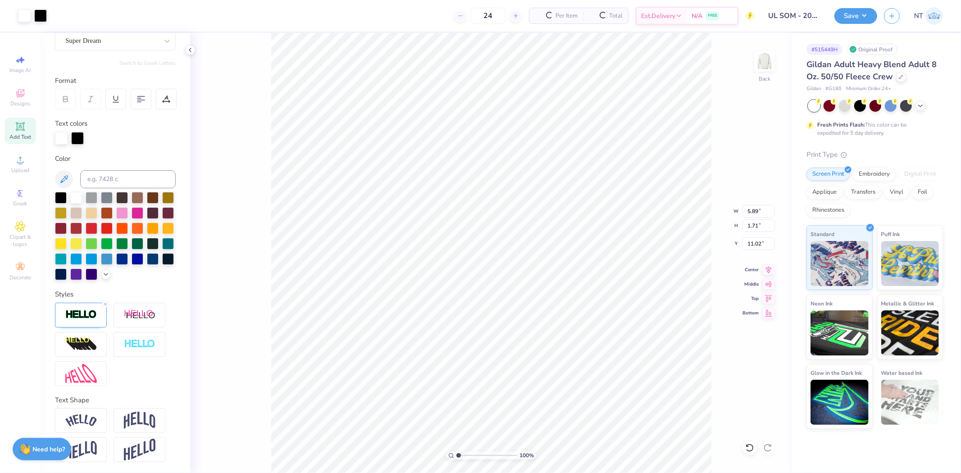
type input "5.93"
type input "1.74"
type input "11.01"
click at [105, 305] on icon at bounding box center [105, 303] width 5 height 5
type input "5.89"
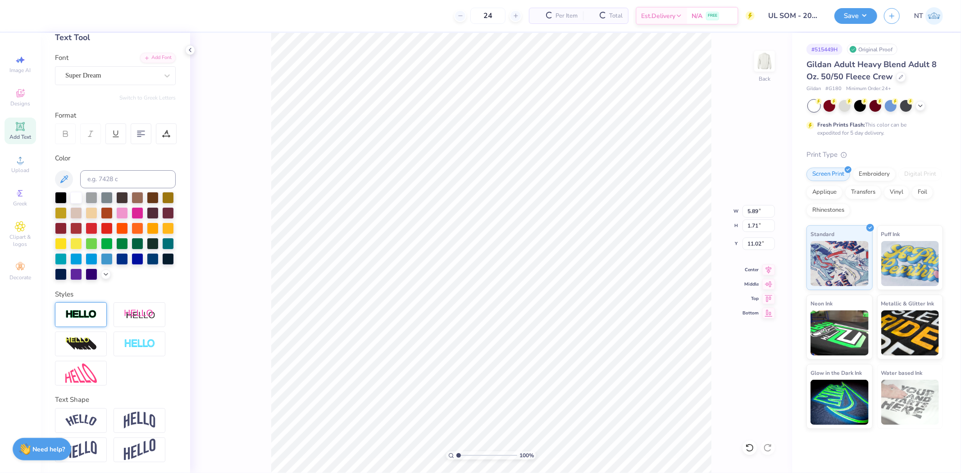
type input "1.71"
type input "11.02"
click at [232, 244] on div "100 % Back W 5.89 5.89 " H 1.71 1.71 " Y 11.02 11.02 " Center Middle Top Bottom" at bounding box center [491, 253] width 602 height 440
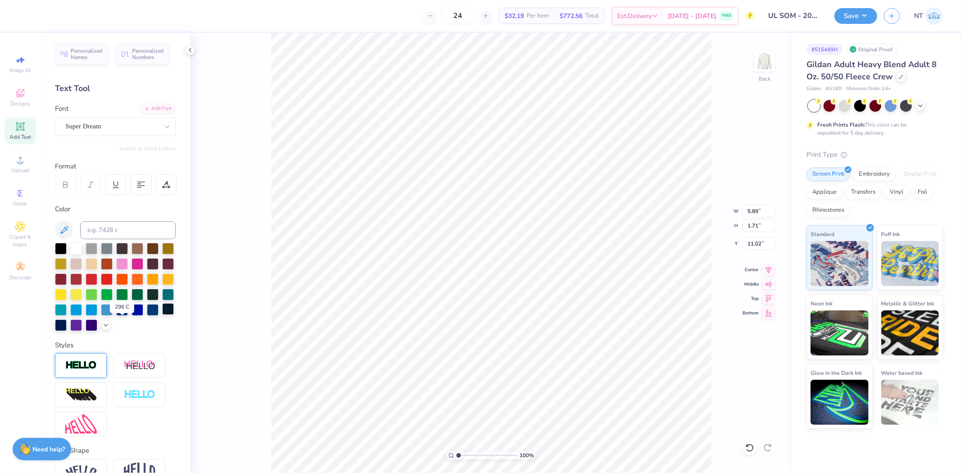
click at [162, 315] on div at bounding box center [168, 309] width 12 height 12
type textarea "MED"
click at [93, 128] on div "Super Dream" at bounding box center [111, 126] width 95 height 14
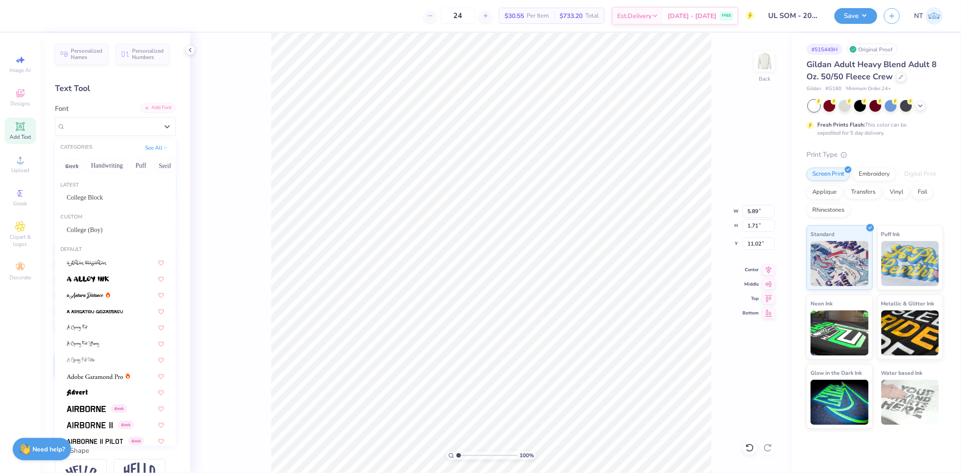
click at [154, 109] on div "Add Font" at bounding box center [158, 108] width 36 height 10
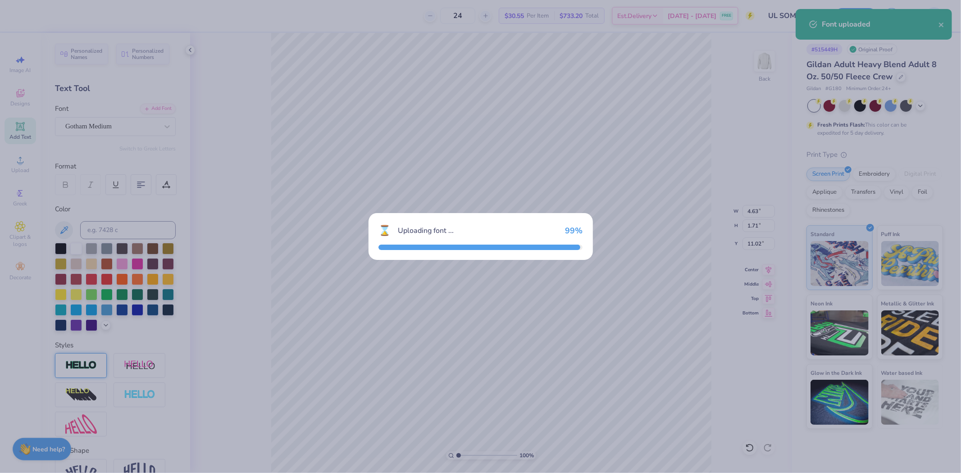
type input "5.29"
type input "1.70"
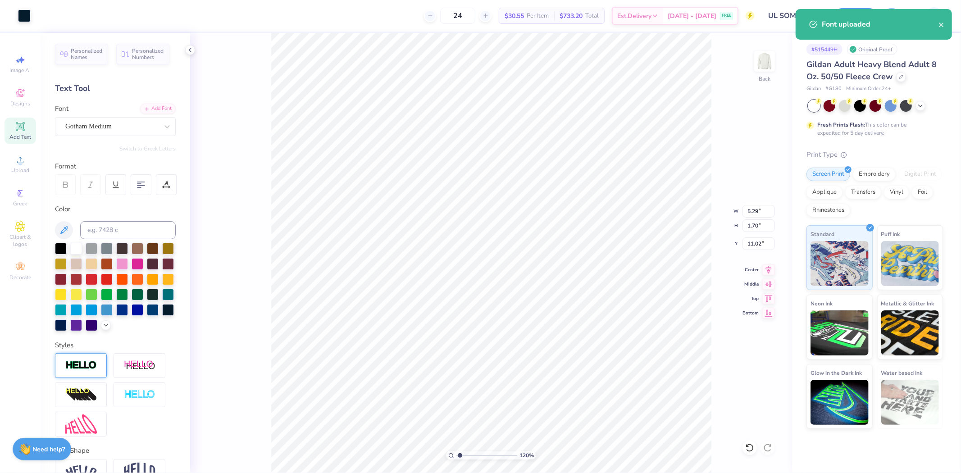
type input "1.20355278054301"
type input "6.18"
type input "1.20355278054301"
type input "2.19"
type input "0.71"
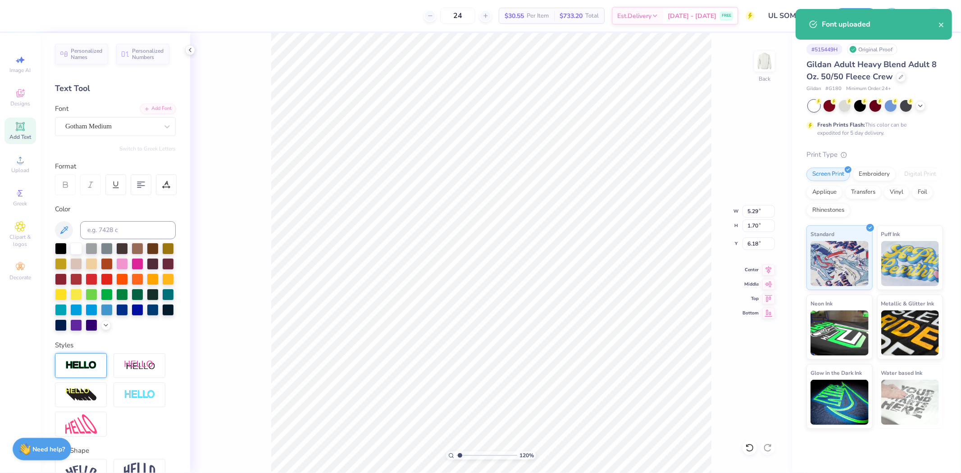
type input "7.18"
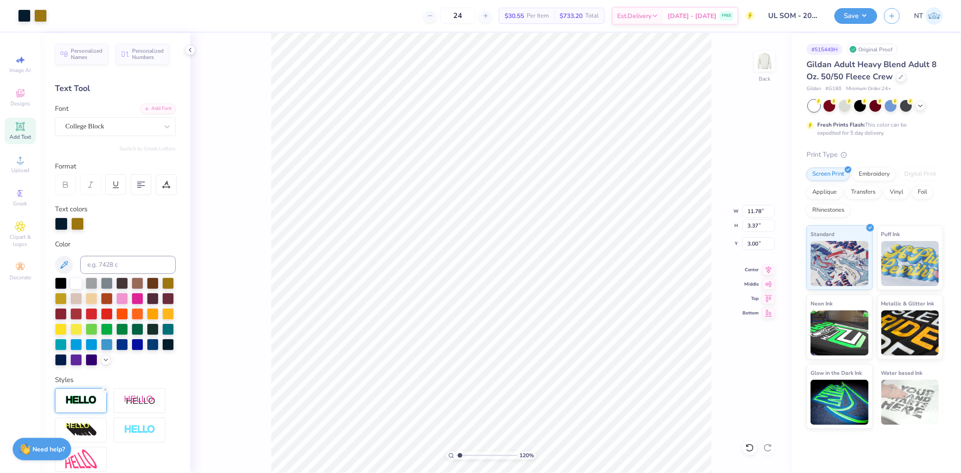
type input "1.20355278054301"
type input "2.19"
type input "0.71"
type input "7.18"
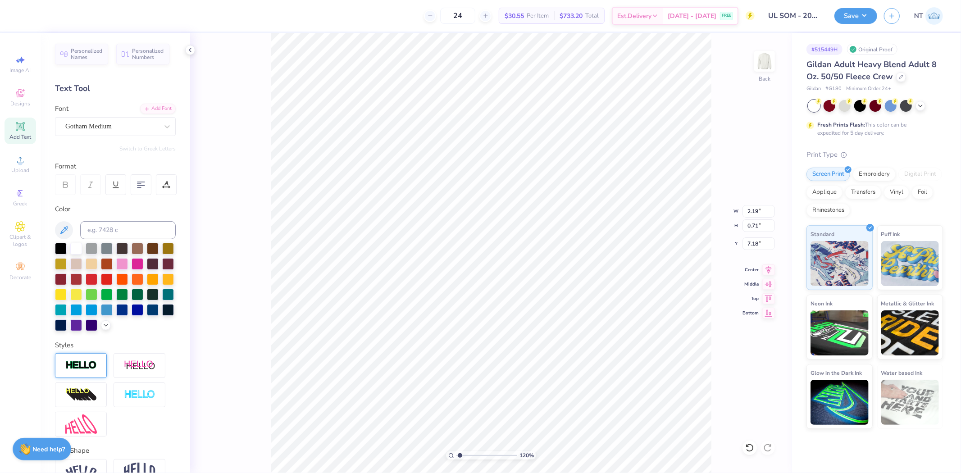
type input "1.20355278054301"
type input "5.66"
type input "2.52537398785411"
type input "1.52"
type input "0.49"
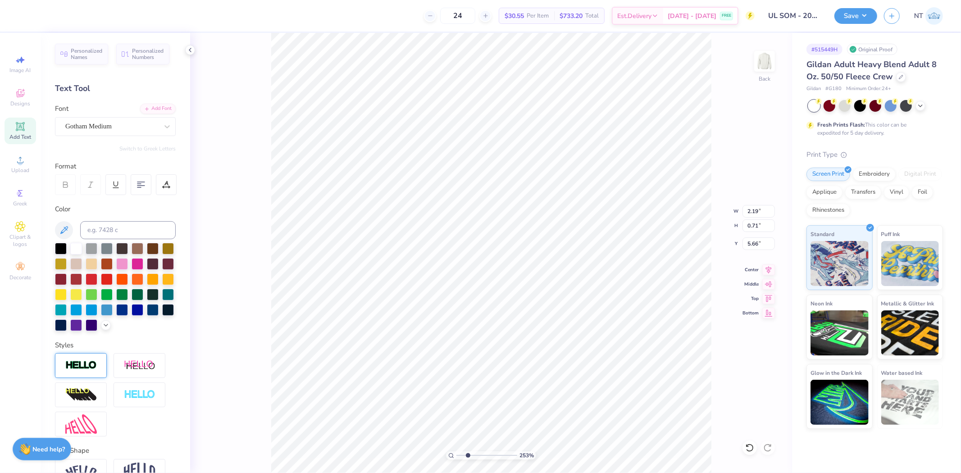
type input "5.88"
type input "1.44853929555282"
type input "5.43"
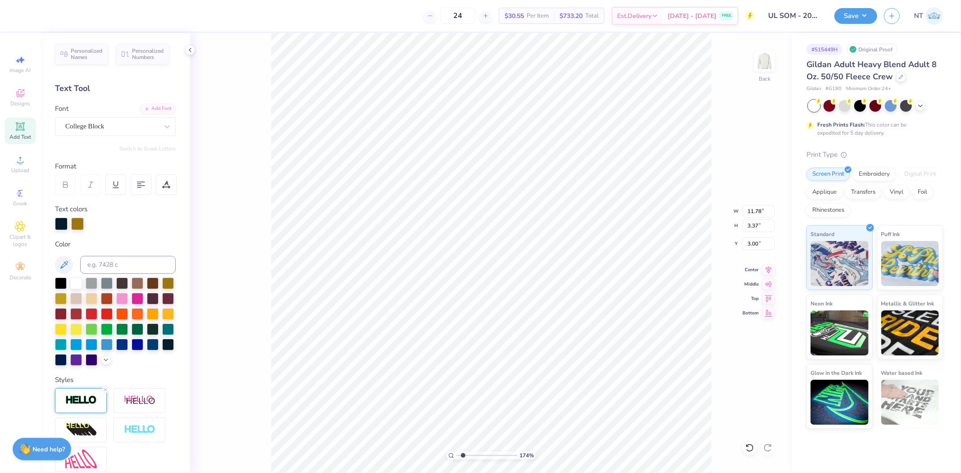
type input "1.74339349688841"
type input "1.52"
type input "0.49"
type input "5.43"
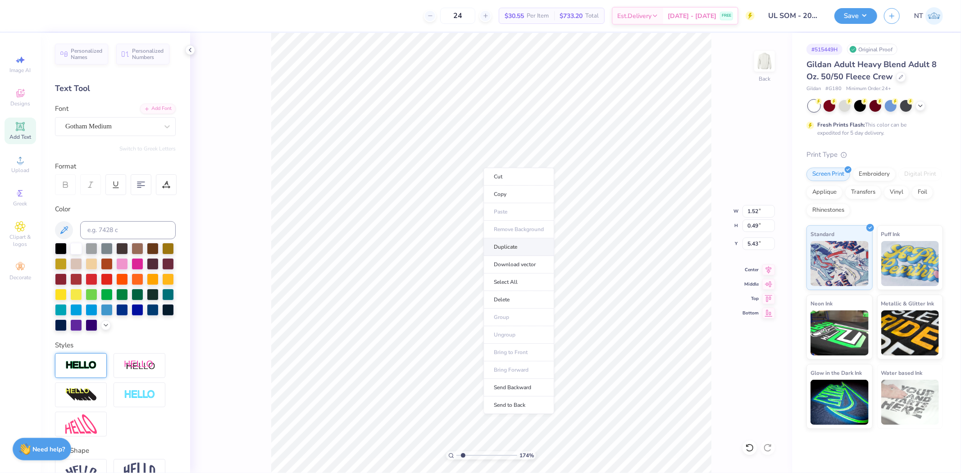
click at [513, 243] on li "Duplicate" at bounding box center [518, 247] width 71 height 18
type input "1.74339349688841"
type input "6.43"
type input "1.74339349688841"
type textarea "TNM"
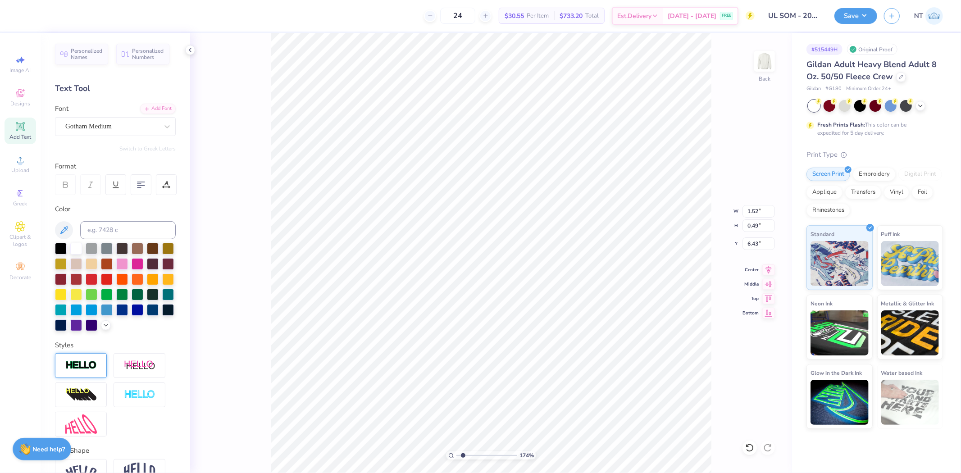
type input "1.74339349688841"
type textarea "TN"
type input "1.74339349688841"
type textarea "T"
type input "1.74339349688841"
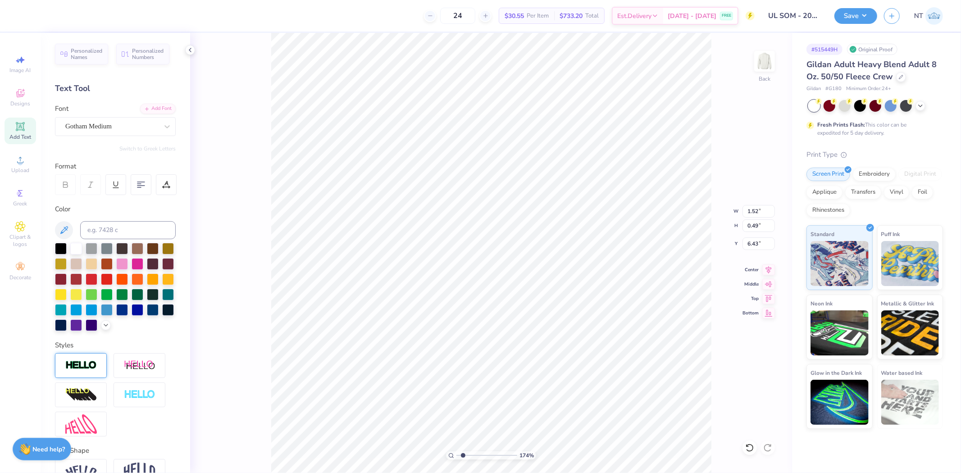
type textarea "TM"
type input "1.74339349688841"
type input "0.97"
type input "3.03942088499281"
type input "4.44"
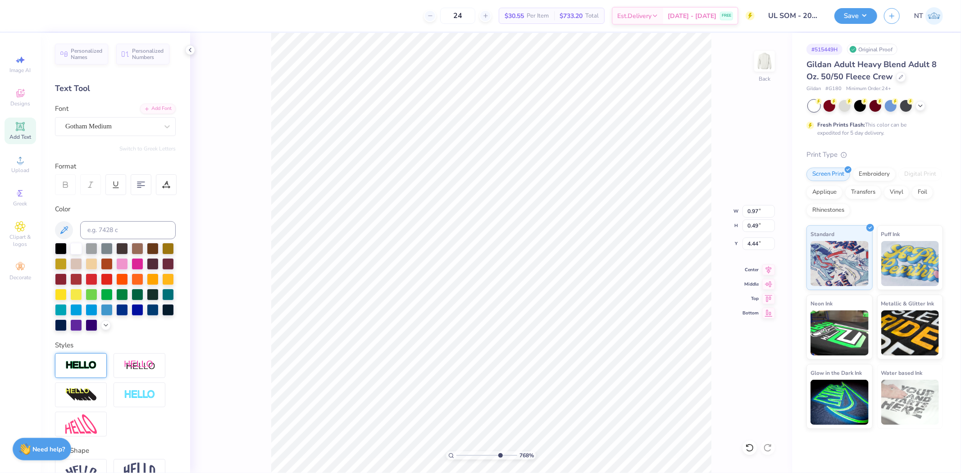
type input "9.23807931613048"
type input "0.34"
type input "0.17"
type input "4.76"
type input "4.40272058763601"
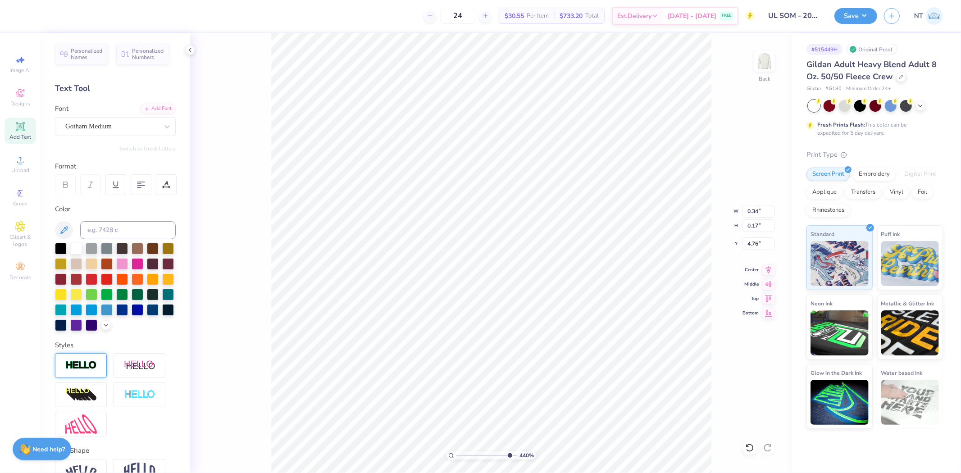
type input "6.32"
type input "10"
type input "0.40"
type input "0.20"
type input "6.29"
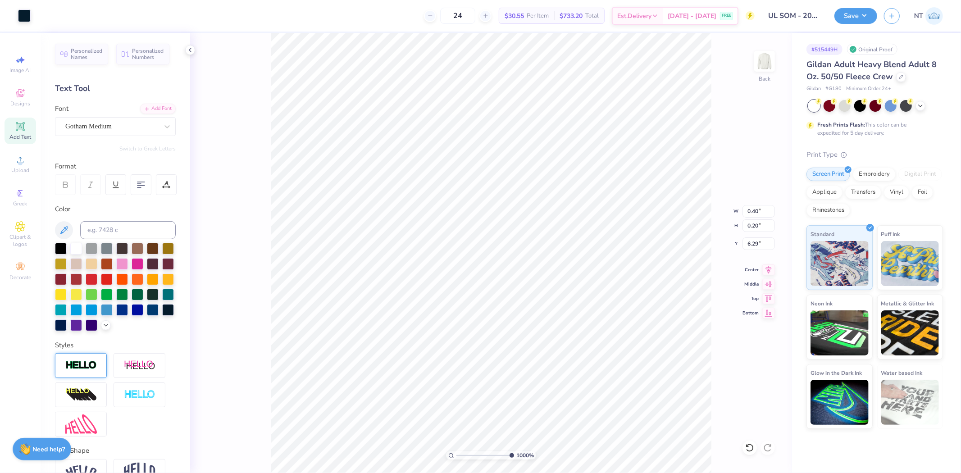
type input "10"
type input "4.69"
type input "5.73593971633362"
type input "4.37"
click at [95, 120] on div at bounding box center [111, 126] width 93 height 12
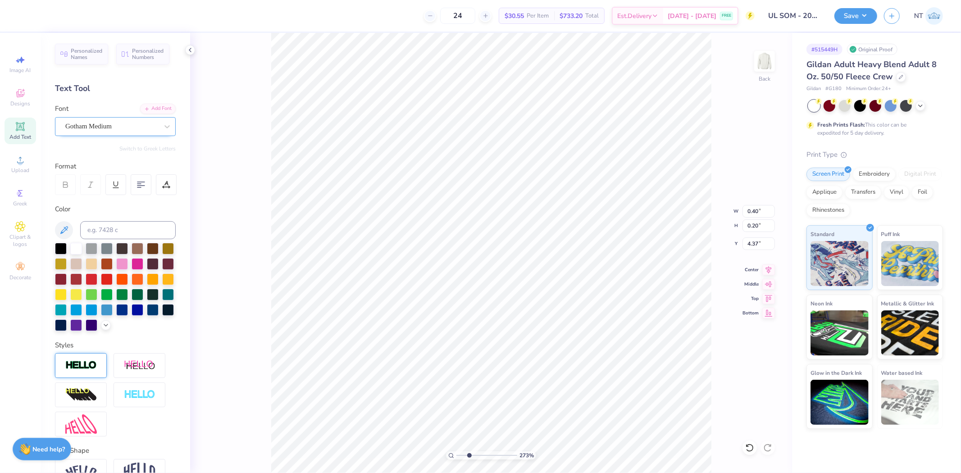
type input "2.73365696638325"
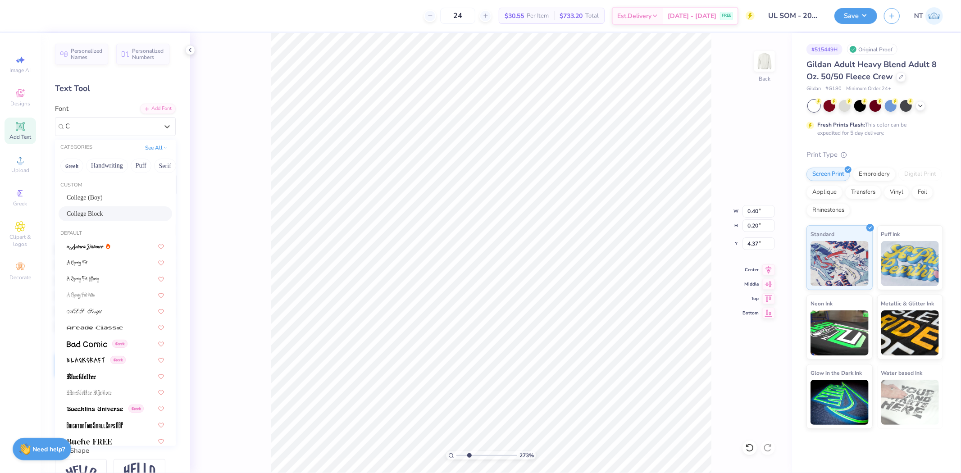
click at [84, 218] on span "College Block" at bounding box center [85, 213] width 36 height 9
type input "C"
type input "2.73365696638325"
type input "0.33"
type input "0.22"
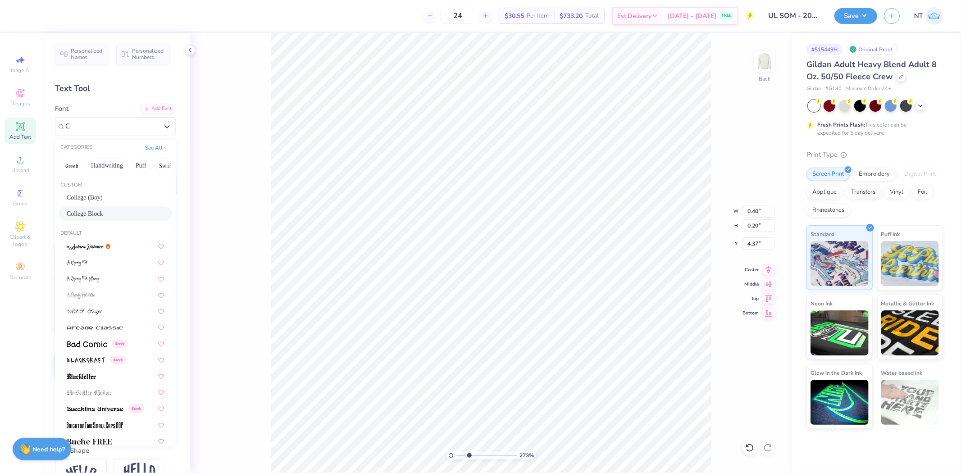
type input "4.36"
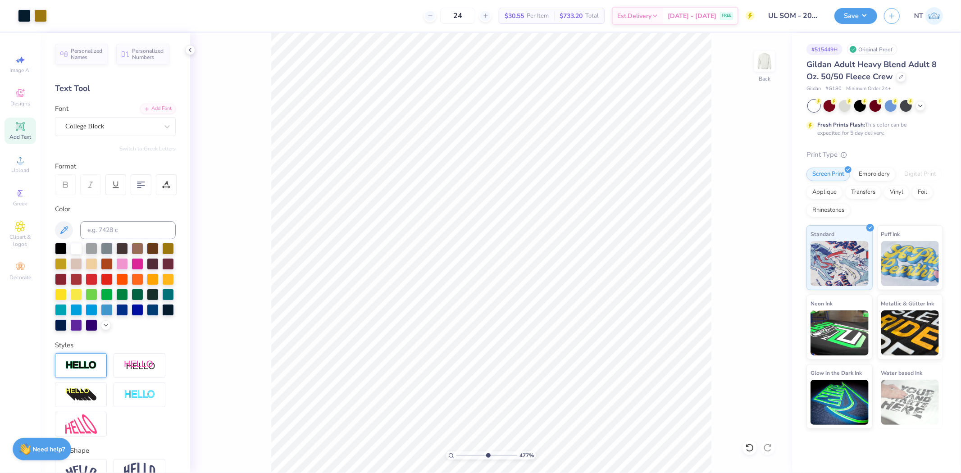
type input "6.90350619462043"
type input "6.26"
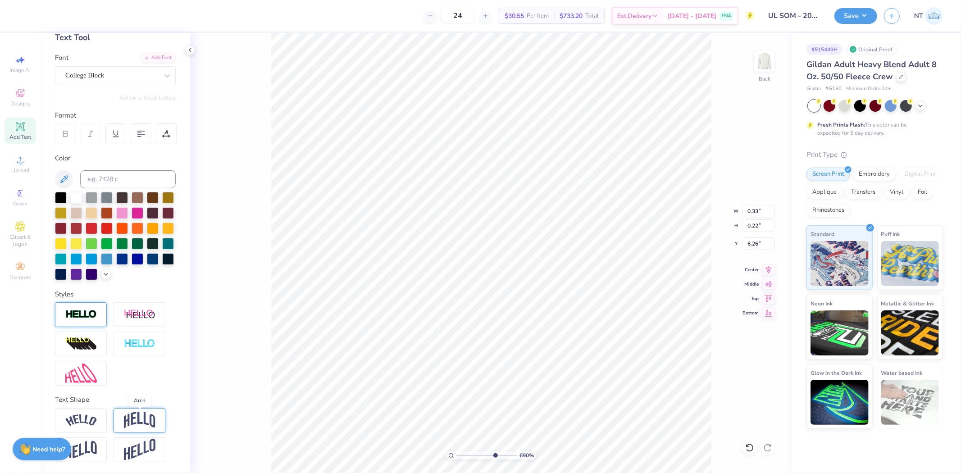
click at [141, 416] on img at bounding box center [140, 420] width 32 height 17
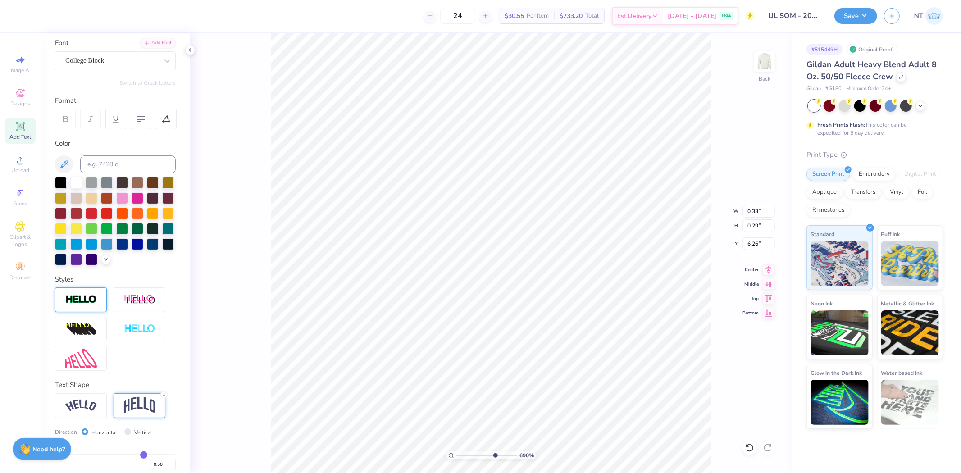
type input "0.29"
type input "6.23"
click at [162, 397] on icon at bounding box center [163, 394] width 5 height 5
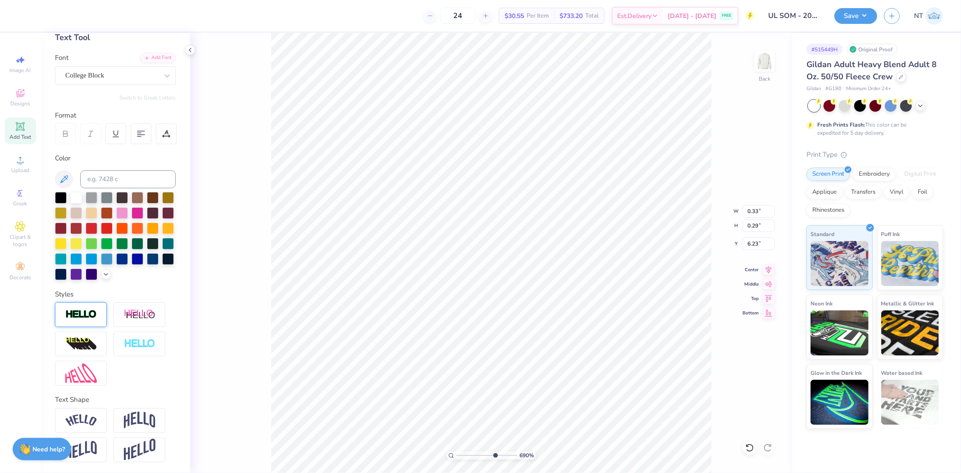
type input "0.22"
type input "6.26"
click at [138, 444] on img at bounding box center [140, 450] width 32 height 22
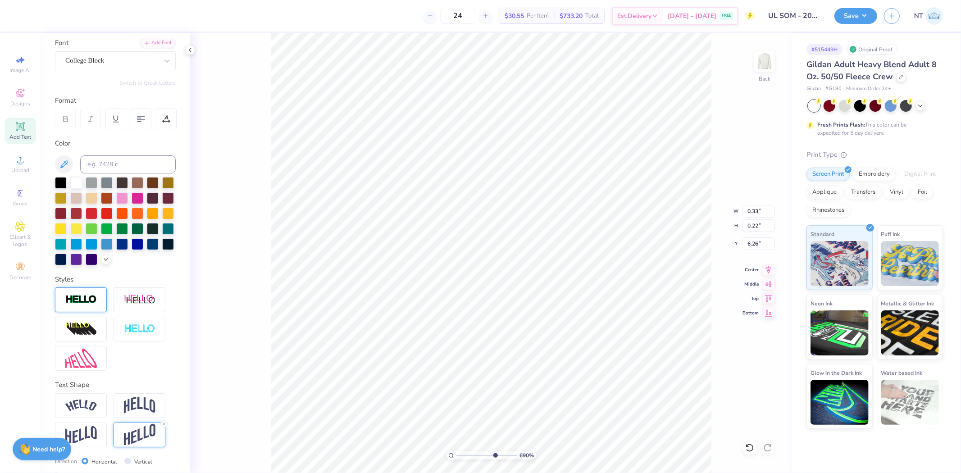
type input "0.44"
type input "6.15"
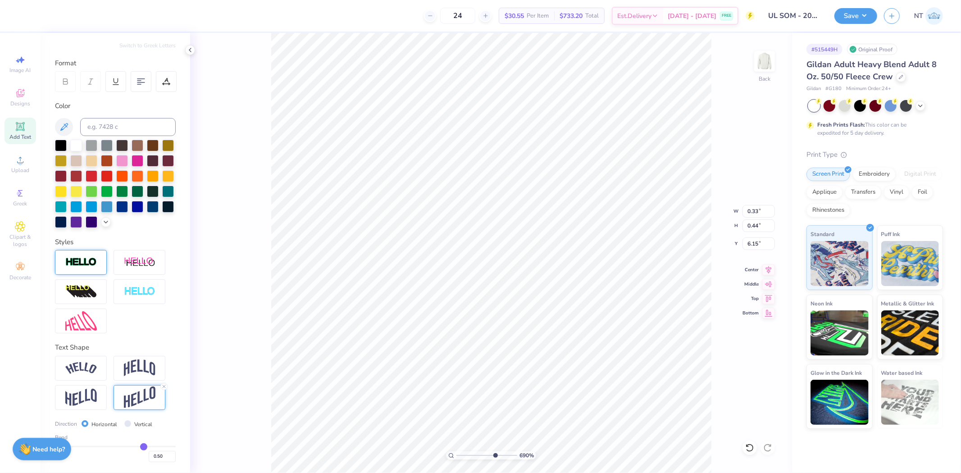
click at [89, 447] on div "0.50" at bounding box center [115, 454] width 121 height 16
type input "-0.44"
click at [88, 447] on input "range" at bounding box center [115, 446] width 121 height 1
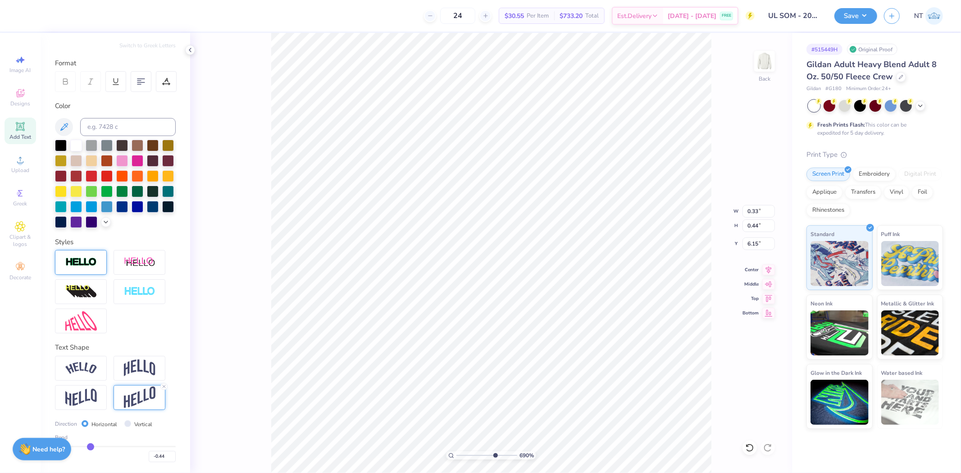
type input "0.42"
type input "6.16"
type input "-0.24"
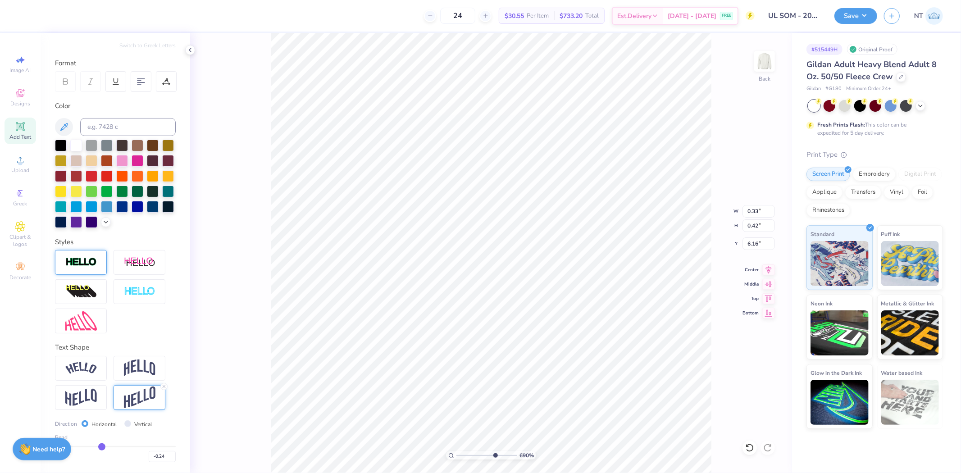
click at [99, 447] on input "range" at bounding box center [115, 446] width 121 height 1
type input "0.33"
type input "6.21"
type input "6.27"
type input "10"
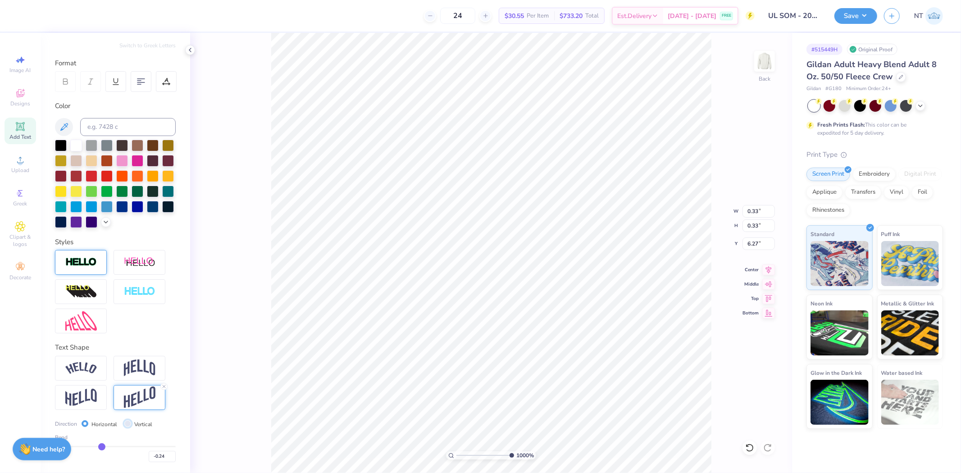
click at [124, 422] on input "Vertical" at bounding box center [127, 423] width 7 height 7
radio input "true"
type input "10"
type input "0.49"
type input "0.22"
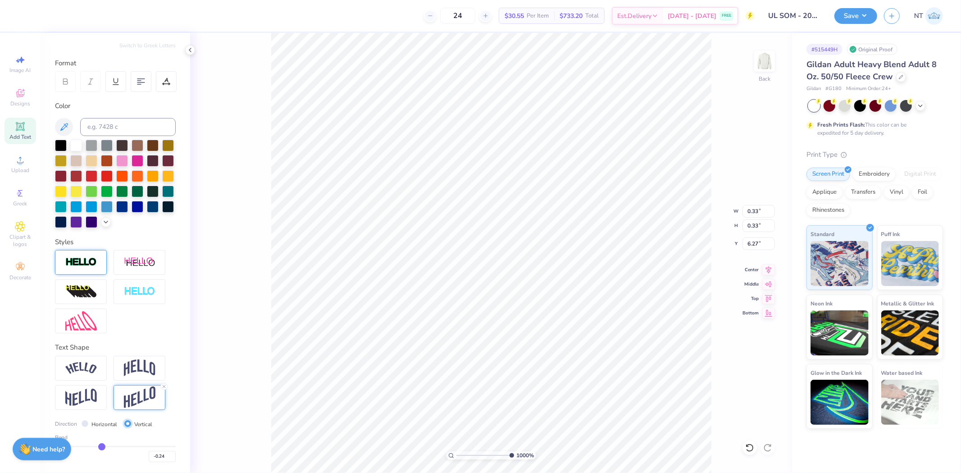
type input "6.32"
click at [87, 423] on input "Horizontal" at bounding box center [85, 423] width 7 height 7
radio input "true"
type input "10"
type input "0.33"
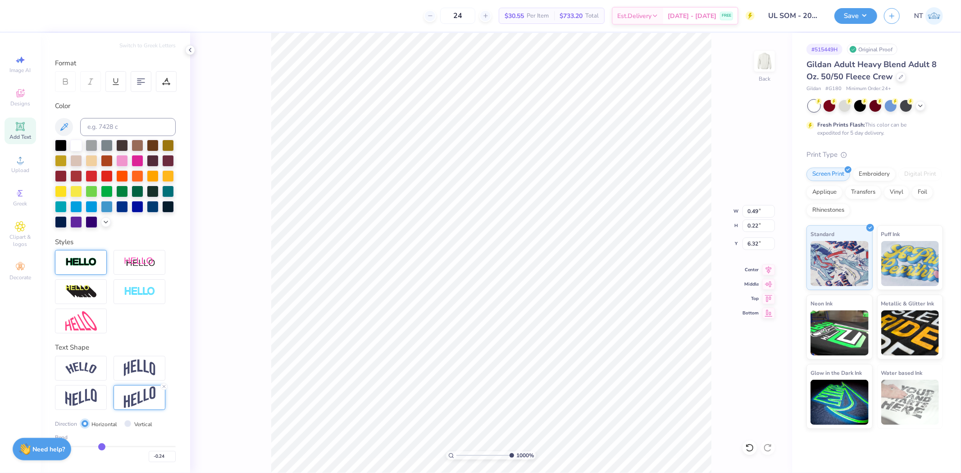
type input "0.33"
type input "6.27"
type input "10"
type input "6.23"
click at [162, 142] on div at bounding box center [168, 145] width 12 height 12
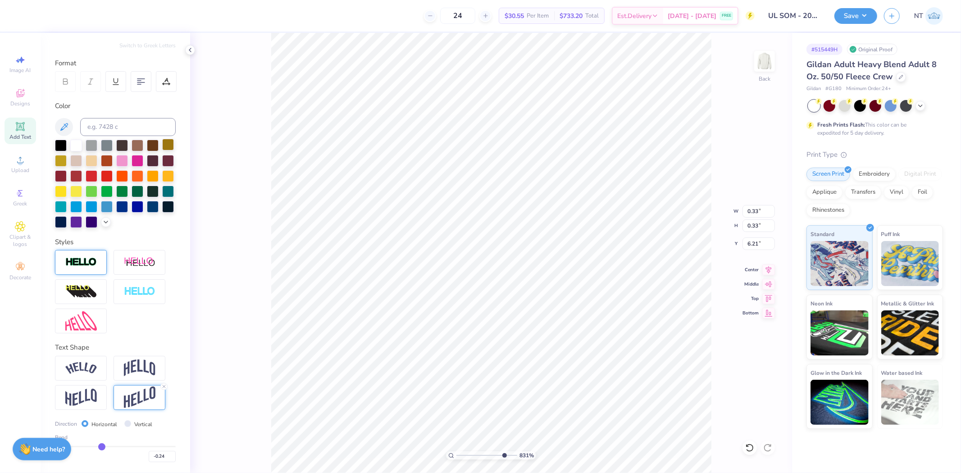
type input "8.30873407603134"
type input "6.28"
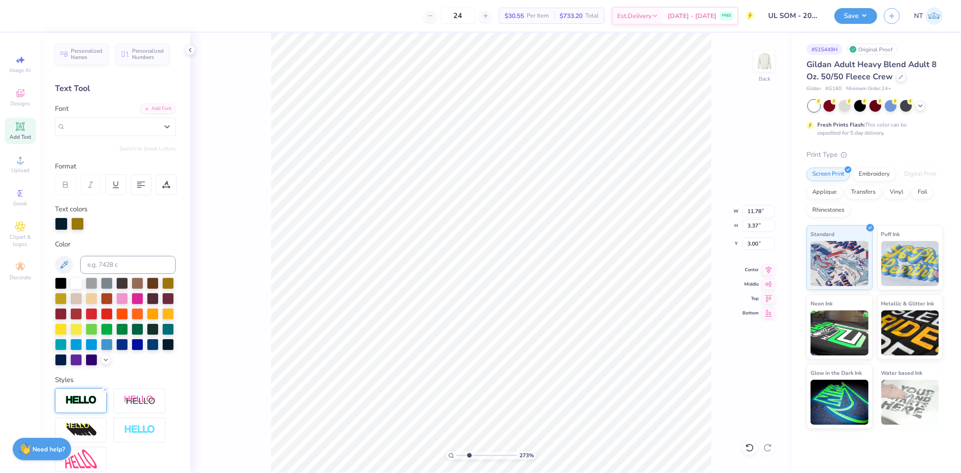
click at [753, 454] on div "273 % Back W 11.78 11.78 " H 3.37 3.37 " Y 3.00 3.00 " Center Middle Top Bottom" at bounding box center [491, 253] width 602 height 440
click at [752, 449] on icon at bounding box center [749, 448] width 8 height 8
type input "2.73365696638325"
type textarea "LOUISVILLE™"
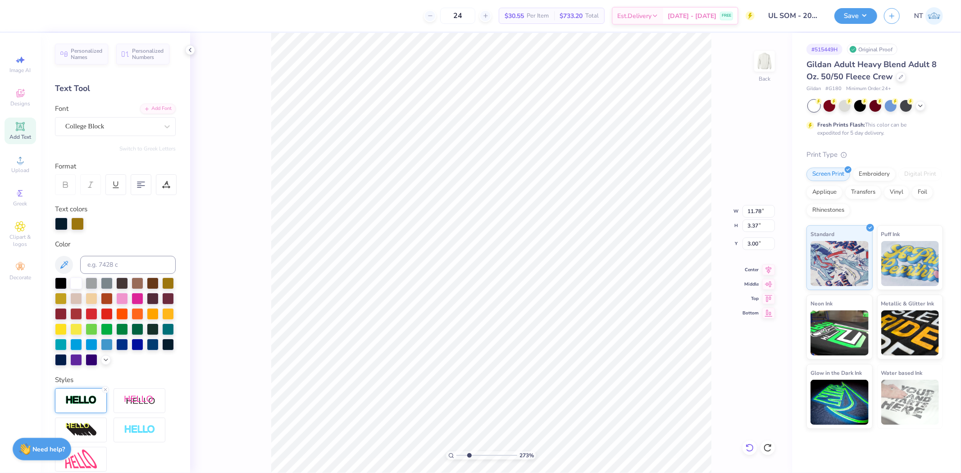
scroll to position [8, 3]
type input "2.73365696638325"
type textarea "LOUISVILLE"
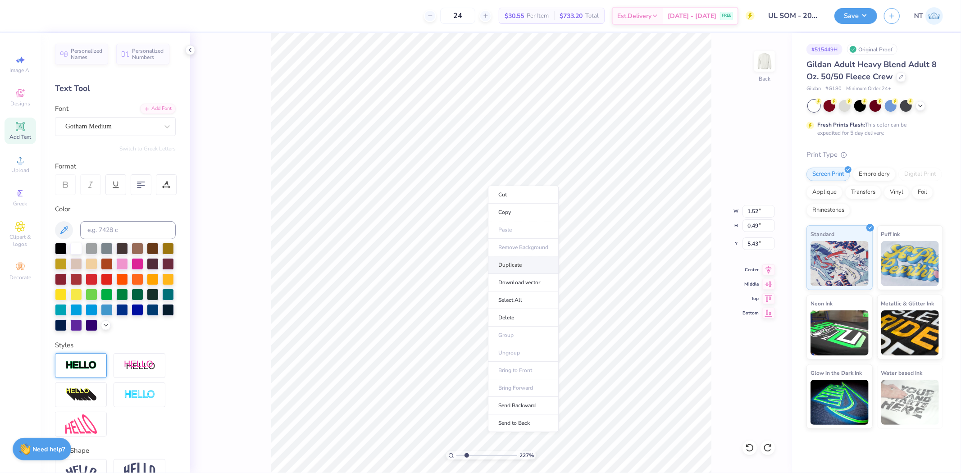
click at [508, 265] on li "Duplicate" at bounding box center [523, 265] width 71 height 18
type input "2.2713228788769"
type input "6.43"
type input "2.2713228788769"
type input "7.01"
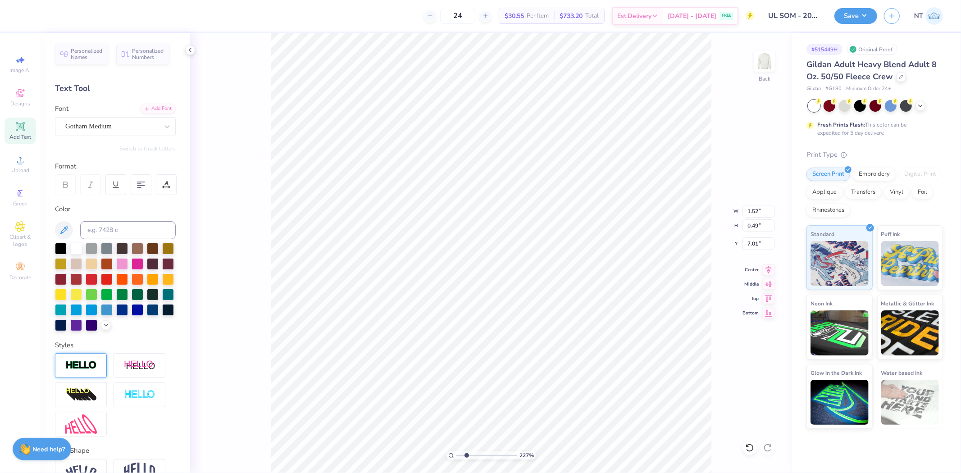
scroll to position [8, 1]
type input "2.2713228788769"
type textarea "™"
type input "2.2713228788769"
type input "0.44"
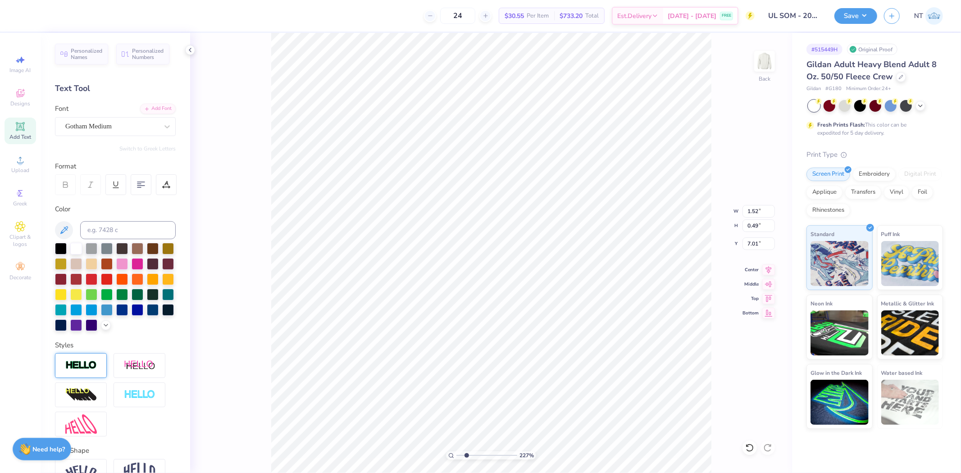
type input "0.21"
type input "7.14"
type input "2.2713228788769"
type input "1.96"
type input "0.97"
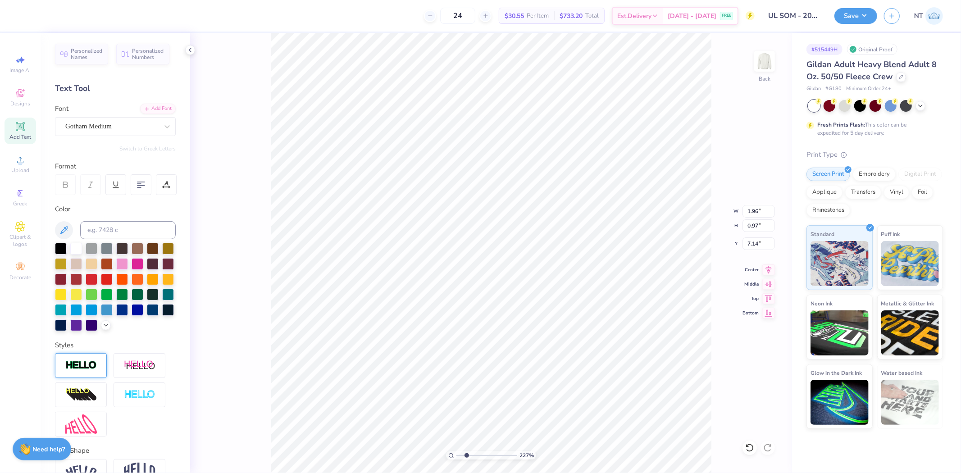
type input "2.2713228788769"
type input "0.61"
type input "0.30"
type input "7.81"
type input "2.2713228788769"
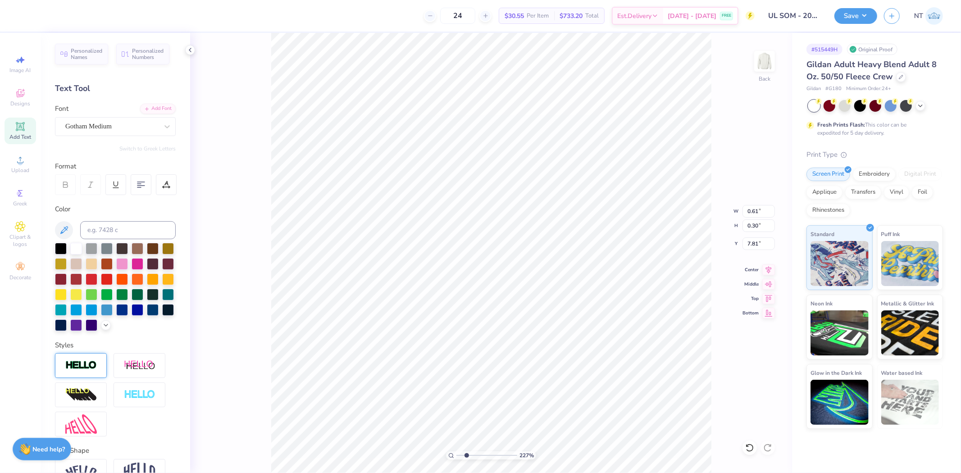
type input "6.22"
type input "8.30873407603134"
type input "0.60"
type input "0.46"
type input "6.14"
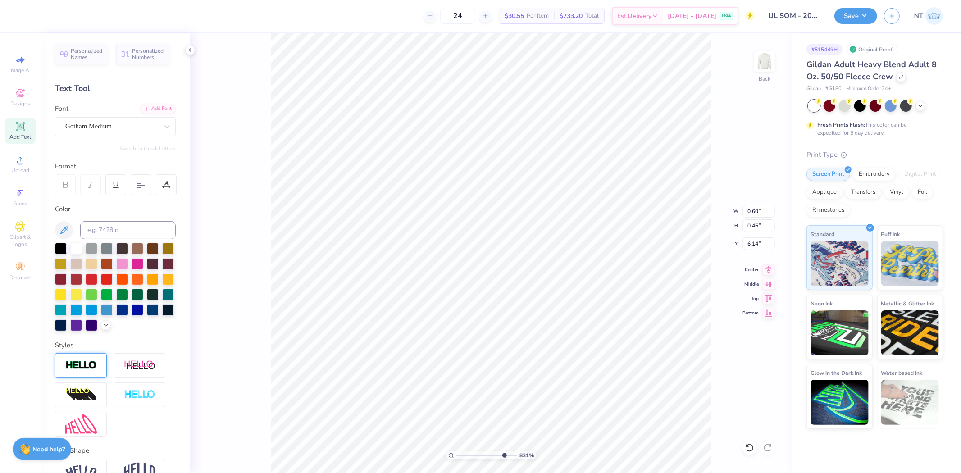
type input "0.44"
type input "0.34"
type input "6.26"
type input "5.73593971633362"
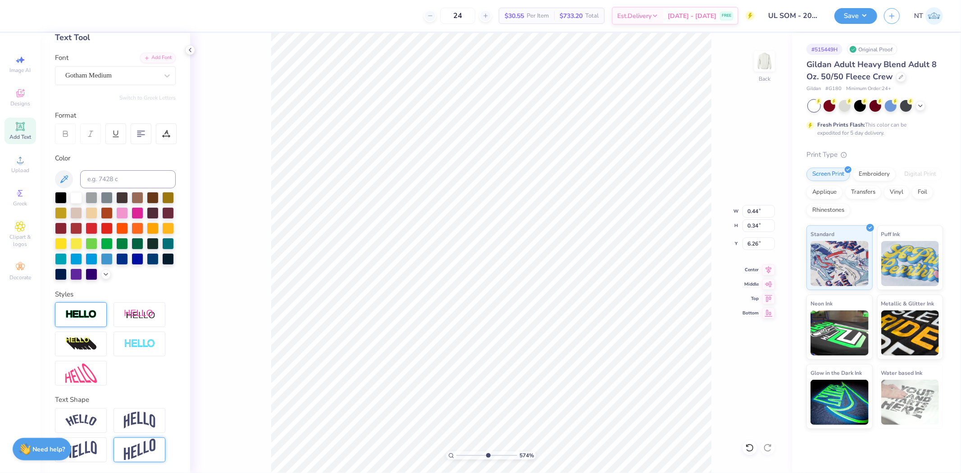
click at [146, 448] on img at bounding box center [140, 450] width 32 height 22
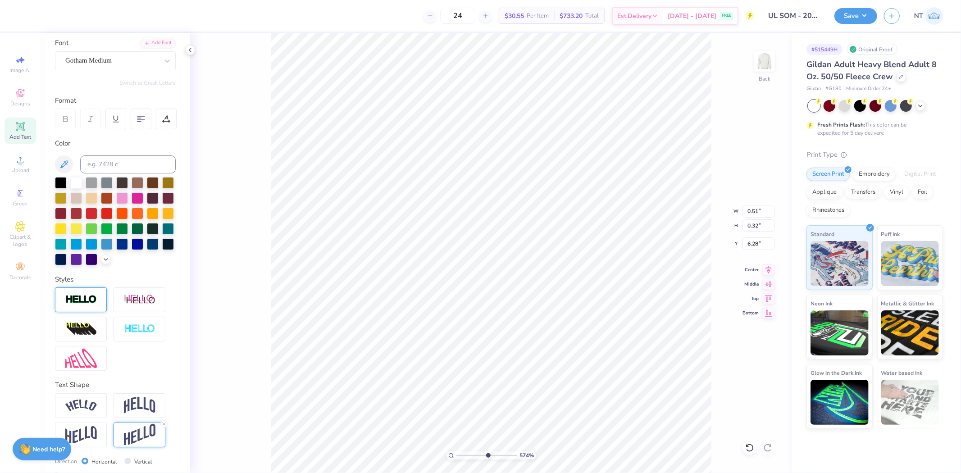
type input "0.51"
type input "0.32"
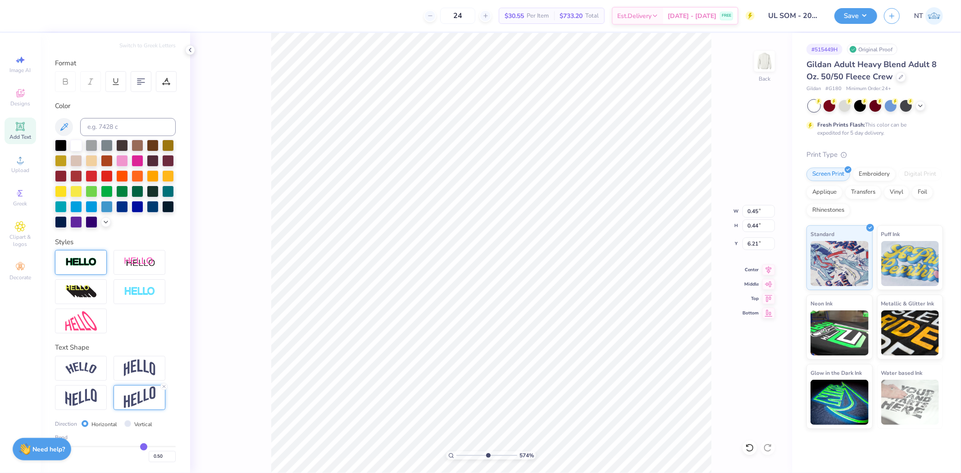
click at [92, 444] on div "Bend 0.50" at bounding box center [115, 447] width 121 height 29
click at [95, 446] on input "range" at bounding box center [115, 446] width 121 height 1
drag, startPoint x: 97, startPoint y: 447, endPoint x: 104, endPoint y: 446, distance: 6.3
click at [104, 446] on input "range" at bounding box center [115, 446] width 121 height 1
click at [29, 171] on span "Upload" at bounding box center [20, 170] width 18 height 7
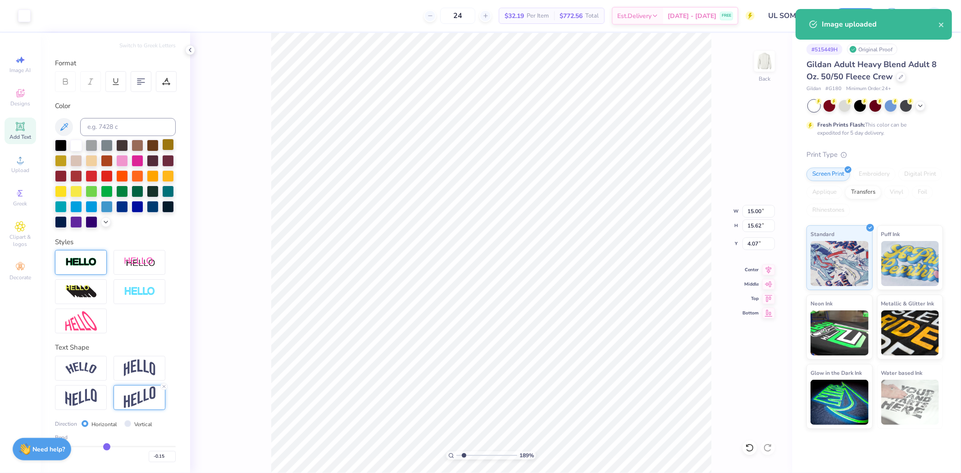
click at [162, 143] on div at bounding box center [168, 145] width 12 height 12
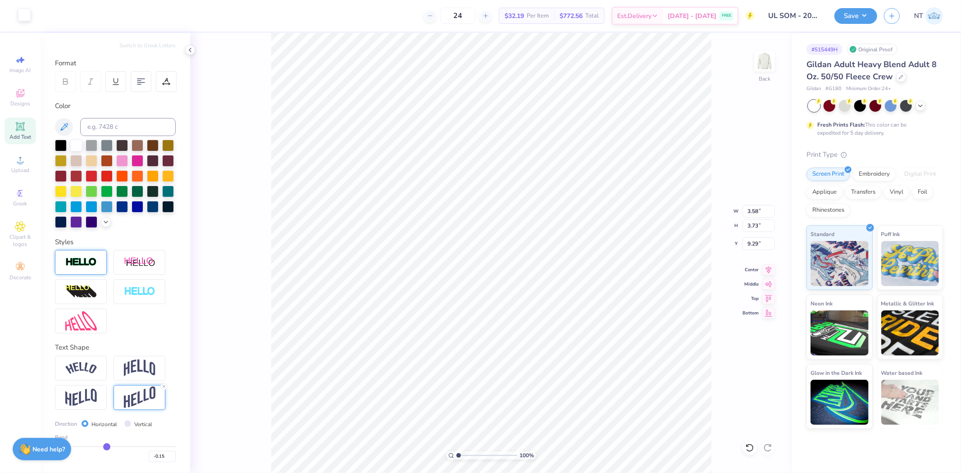
click at [22, 15] on div at bounding box center [24, 15] width 13 height 13
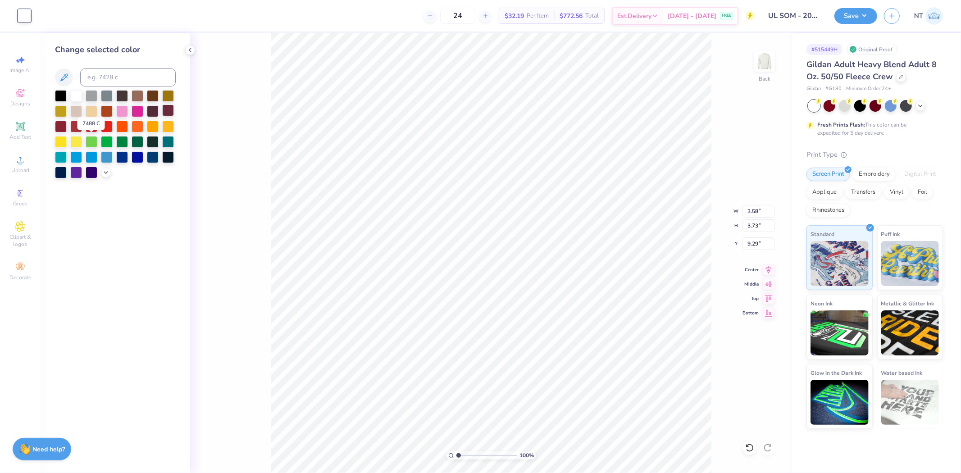
click at [60, 109] on div at bounding box center [61, 111] width 12 height 12
click at [168, 100] on div at bounding box center [168, 95] width 12 height 12
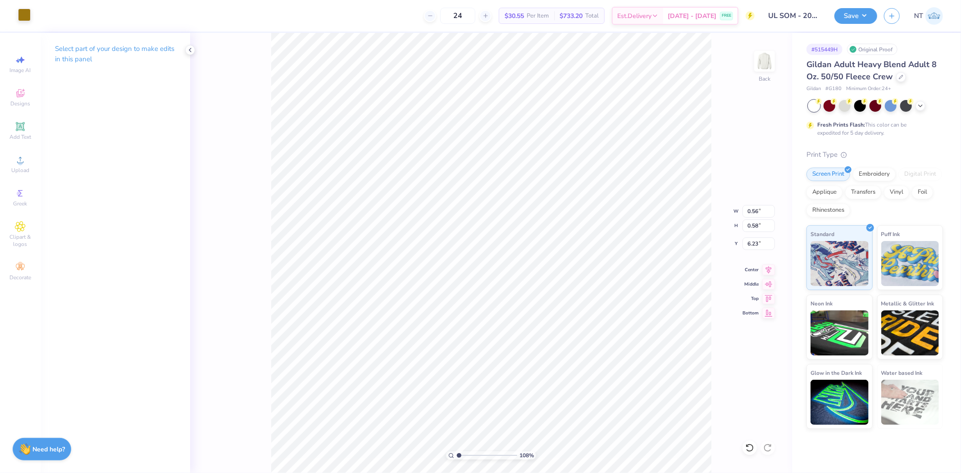
click at [18, 15] on div at bounding box center [24, 15] width 13 height 13
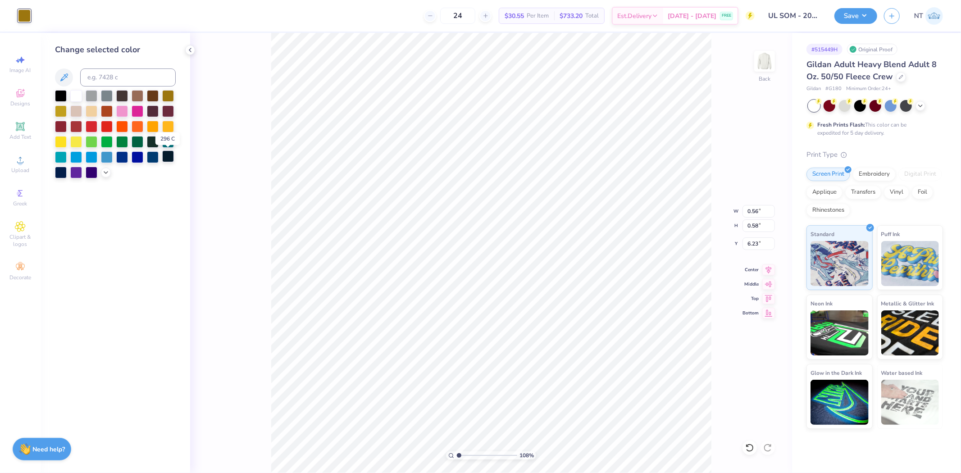
click at [166, 157] on div at bounding box center [168, 156] width 12 height 12
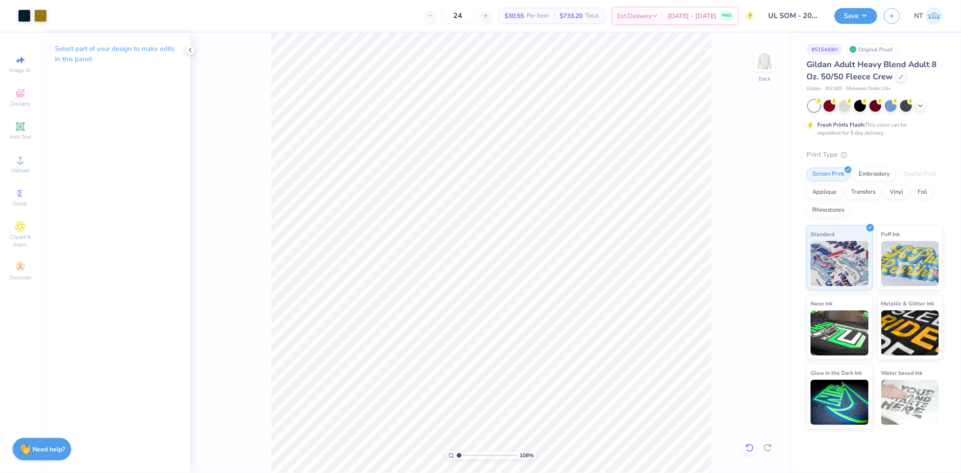
click at [751, 449] on icon at bounding box center [749, 447] width 9 height 9
click at [190, 51] on icon at bounding box center [189, 49] width 7 height 7
click at [754, 211] on input "12.43" at bounding box center [758, 211] width 32 height 13
click at [748, 247] on input "3.07" at bounding box center [758, 243] width 32 height 13
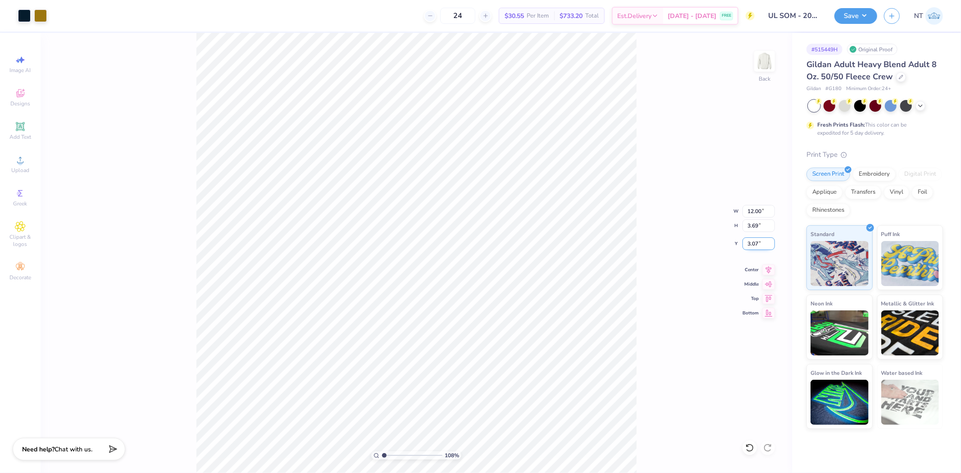
click at [748, 247] on input "3.07" at bounding box center [758, 243] width 32 height 13
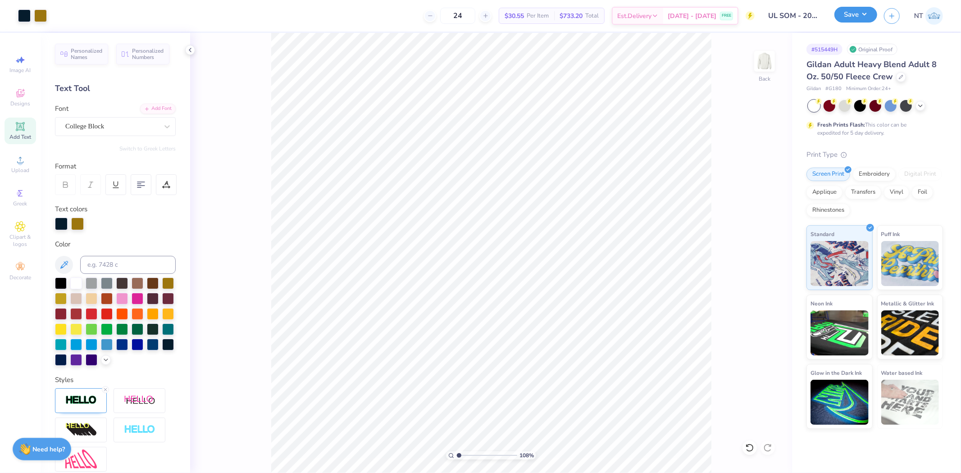
click at [868, 17] on button "Save" at bounding box center [855, 15] width 43 height 16
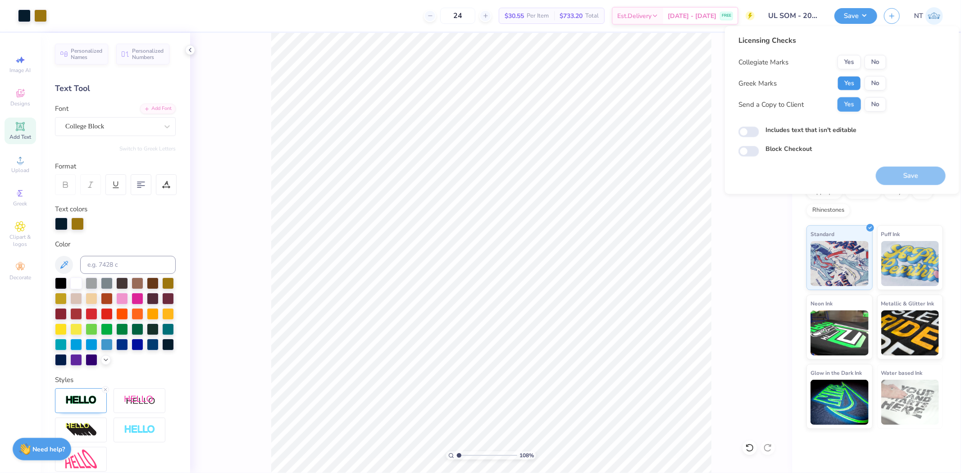
click at [852, 84] on button "Yes" at bounding box center [848, 83] width 23 height 14
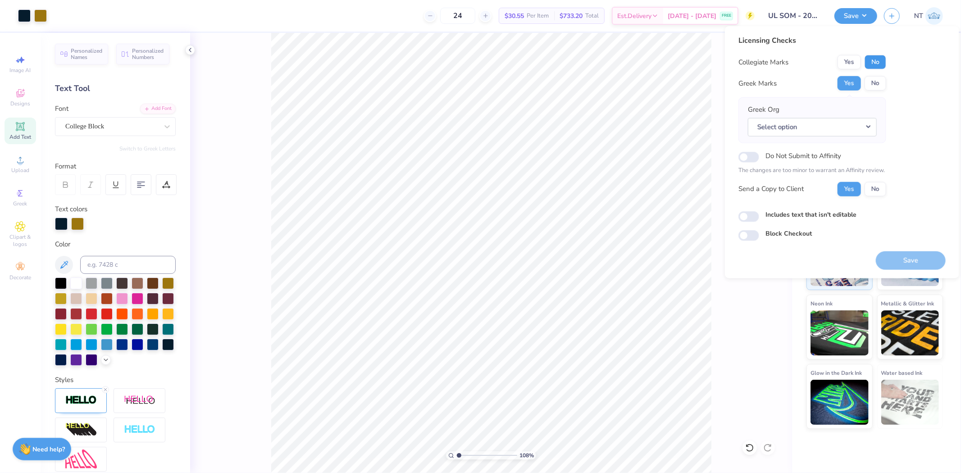
click at [873, 63] on button "No" at bounding box center [875, 62] width 22 height 14
click at [892, 256] on button "Save" at bounding box center [910, 260] width 70 height 18
click at [872, 81] on button "No" at bounding box center [875, 83] width 22 height 14
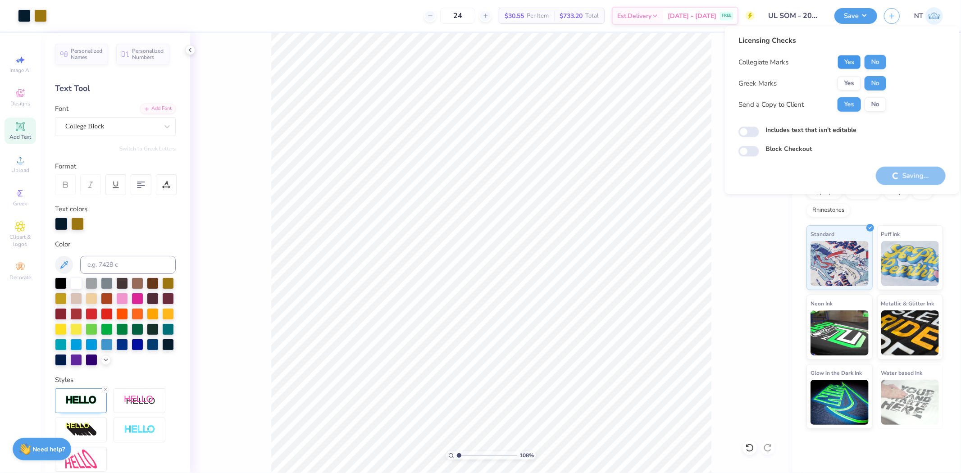
click at [856, 67] on button "Yes" at bounding box center [848, 62] width 23 height 14
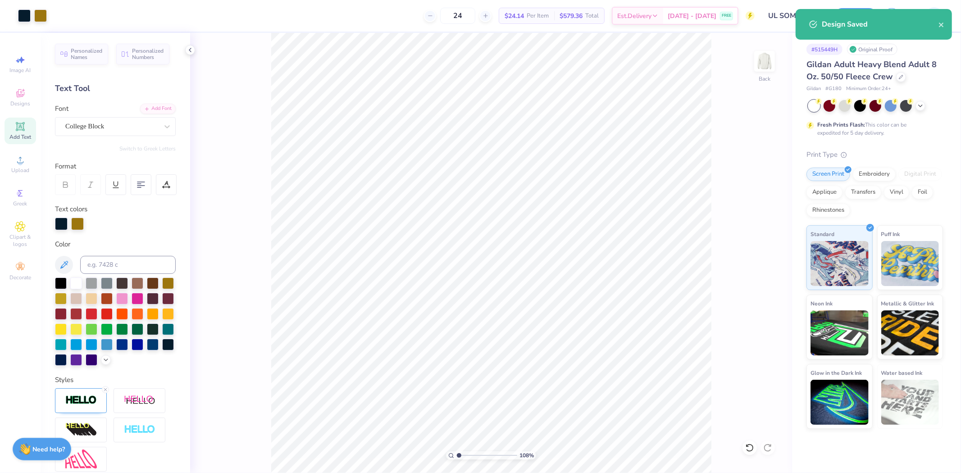
click at [947, 24] on div "Design Saved" at bounding box center [873, 24] width 156 height 31
click at [933, 23] on div "Design Saved" at bounding box center [879, 24] width 117 height 11
click at [946, 27] on div "Design Saved" at bounding box center [873, 24] width 156 height 31
click at [943, 25] on icon "close" at bounding box center [941, 24] width 6 height 7
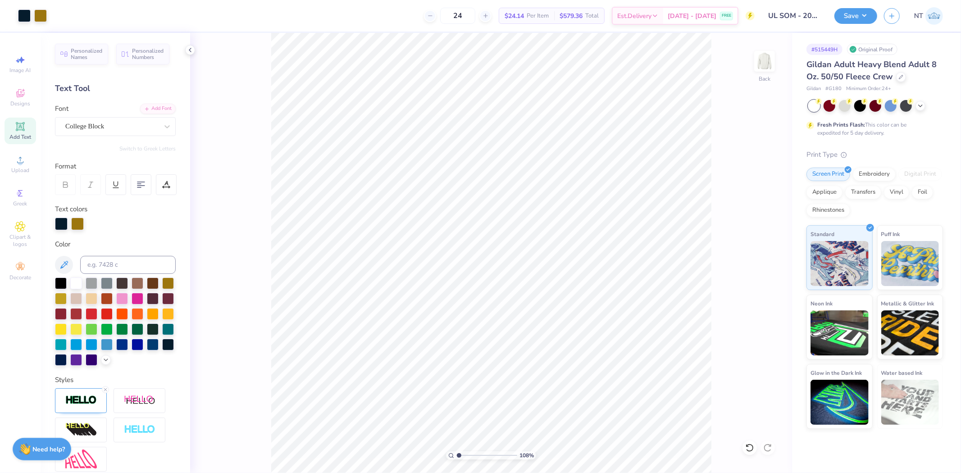
click at [858, 9] on div "Design Saved" at bounding box center [874, 27] width 160 height 41
click at [856, 23] on div "Save" at bounding box center [855, 16] width 43 height 16
click at [854, 19] on button "Save" at bounding box center [855, 15] width 43 height 16
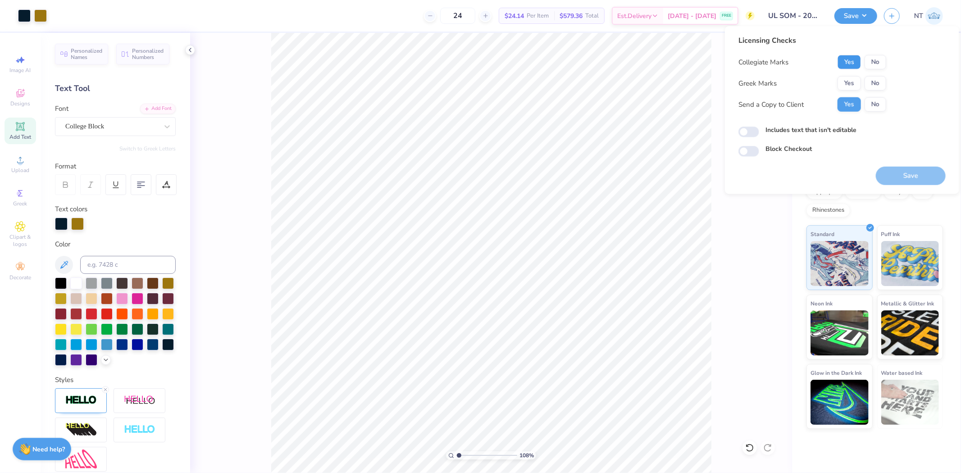
click at [845, 65] on button "Yes" at bounding box center [848, 62] width 23 height 14
click at [870, 79] on button "No" at bounding box center [875, 83] width 22 height 14
click at [913, 175] on button "Save" at bounding box center [910, 176] width 70 height 18
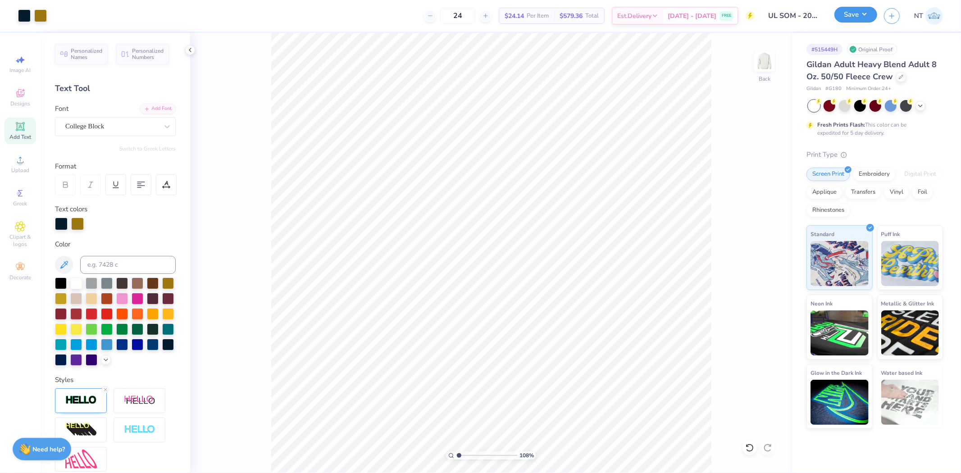
click at [865, 7] on button "Save" at bounding box center [855, 15] width 43 height 16
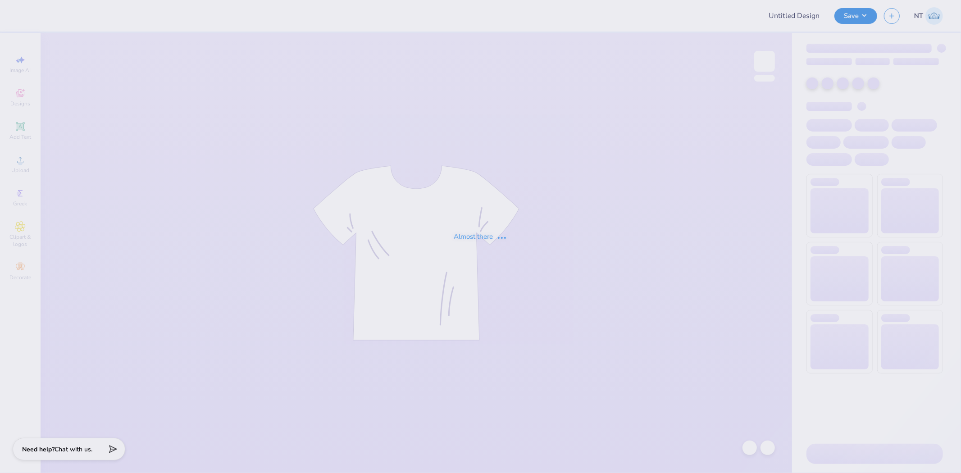
type input "UL SOM - 2025 Drop"
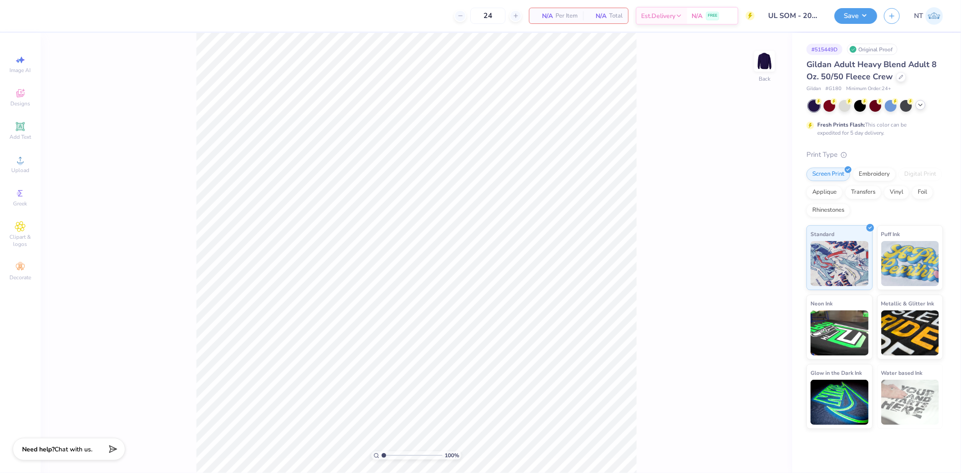
click at [918, 108] on div at bounding box center [920, 105] width 10 height 10
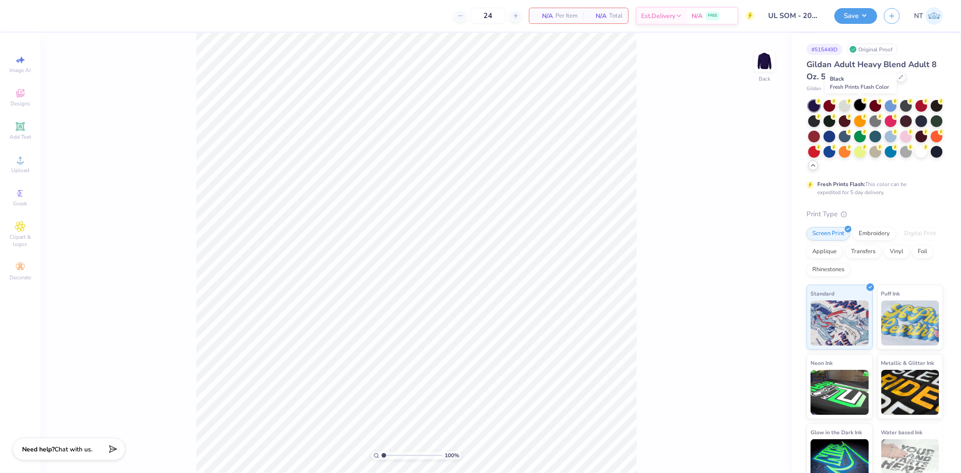
click at [857, 106] on div at bounding box center [860, 105] width 12 height 12
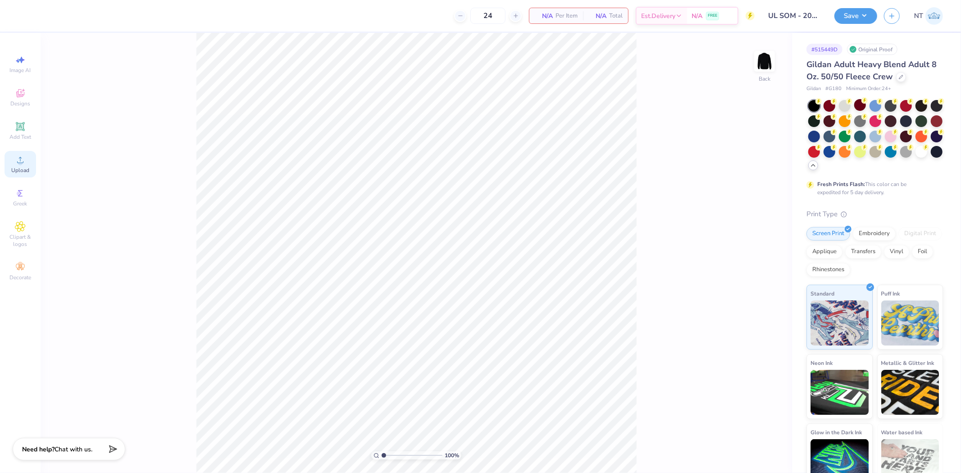
click at [15, 168] on span "Upload" at bounding box center [20, 170] width 18 height 7
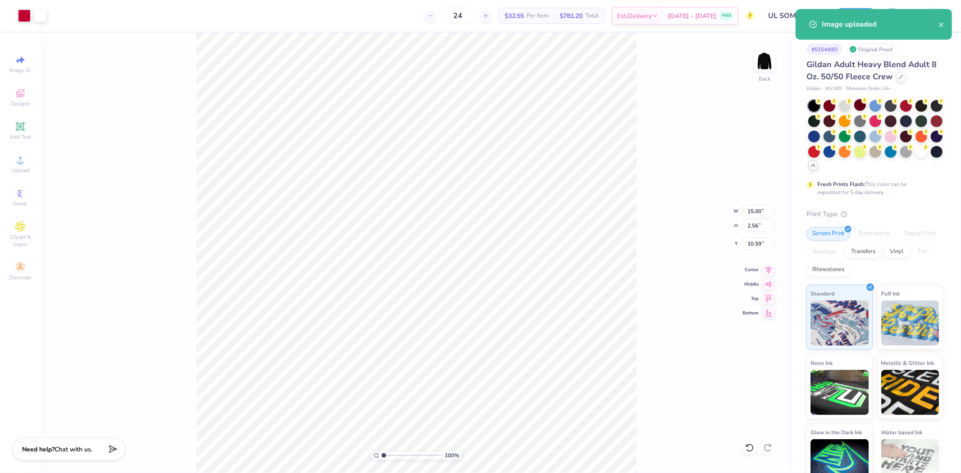
click at [741, 211] on div "100 % Back W 15.00 15.00 " H 2.56 2.56 " Y 10.59 10.59 " Center Middle Top Bott…" at bounding box center [416, 253] width 751 height 440
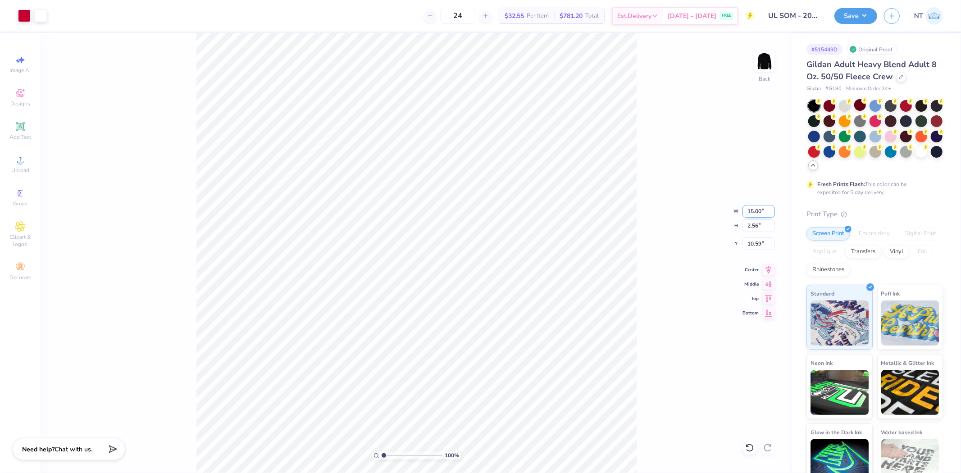
click at [751, 212] on input "15.00" at bounding box center [758, 211] width 32 height 13
type input "12.00"
type input "2.05"
click at [748, 240] on input "10.85" at bounding box center [758, 243] width 32 height 13
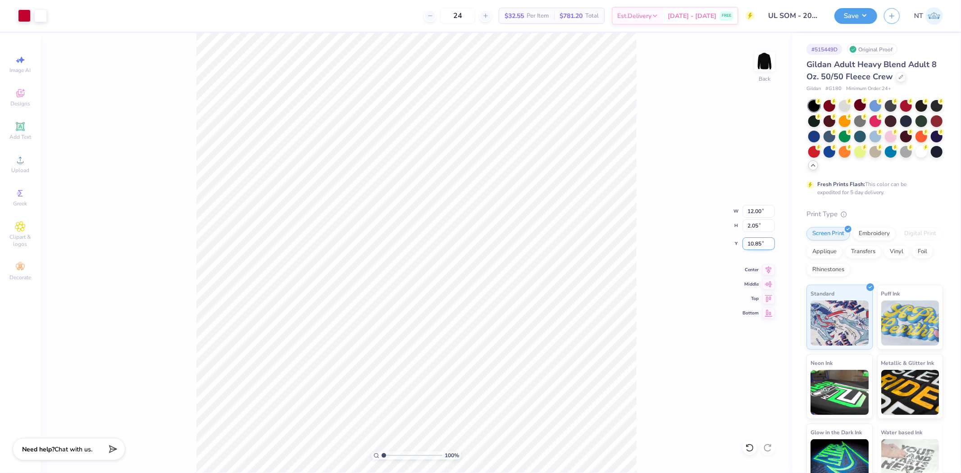
click at [748, 240] on input "10.85" at bounding box center [758, 243] width 32 height 13
type input "3.00"
click at [752, 209] on input "12.00" at bounding box center [758, 211] width 32 height 13
type input "10.00"
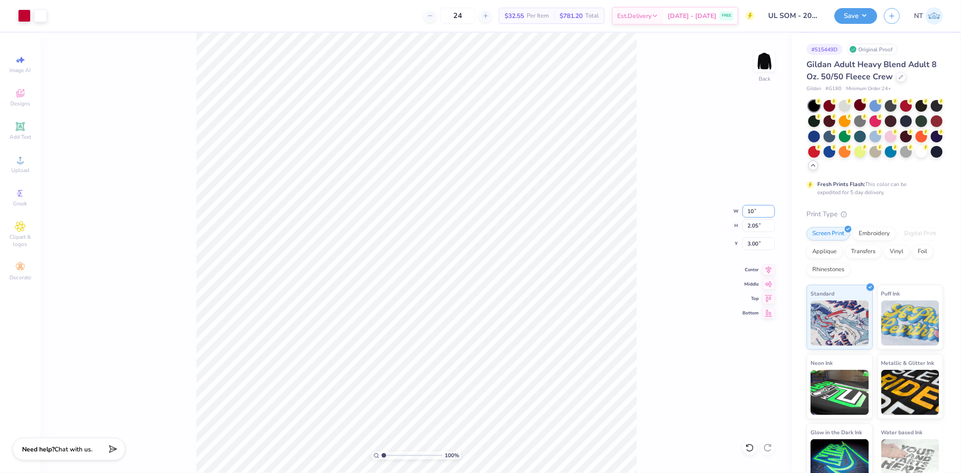
type input "1.71"
type input "3.17"
click at [744, 250] on div "100 % Back W 10.00 10.00 " H 1.71 1.71 " Y 3.17 3.17 " Center Middle Top Bottom" at bounding box center [416, 253] width 751 height 440
click at [749, 240] on div "100 % Back W 10.00 H 1.71 Y 3.17 Center Middle Top Bottom" at bounding box center [416, 253] width 751 height 440
click at [753, 240] on input "3.17" at bounding box center [758, 243] width 32 height 13
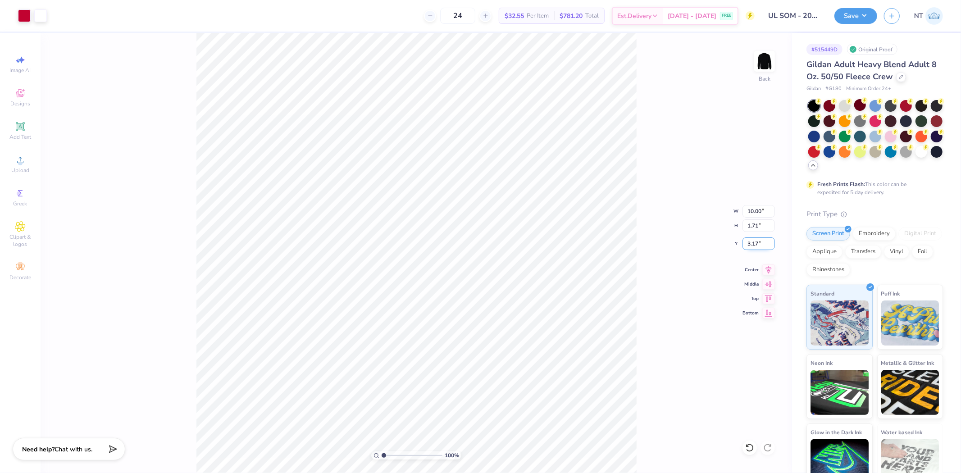
click at [753, 240] on input "3.17" at bounding box center [758, 243] width 32 height 13
type input "3.00"
click at [858, 12] on button "Save" at bounding box center [855, 15] width 43 height 16
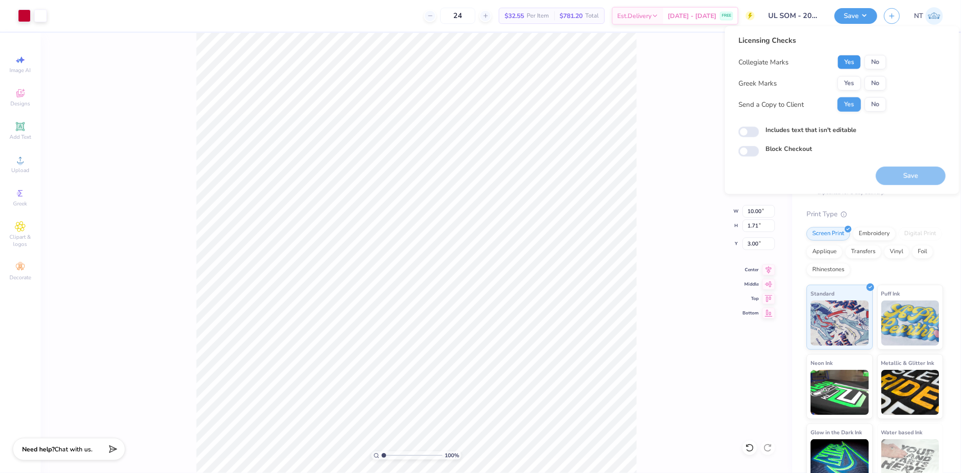
click at [855, 58] on button "Yes" at bounding box center [848, 62] width 23 height 14
click at [876, 83] on button "No" at bounding box center [875, 83] width 22 height 14
click at [785, 133] on label "Includes text that isn't editable" at bounding box center [810, 129] width 91 height 9
click at [759, 133] on input "Includes text that isn't editable" at bounding box center [748, 132] width 21 height 11
checkbox input "true"
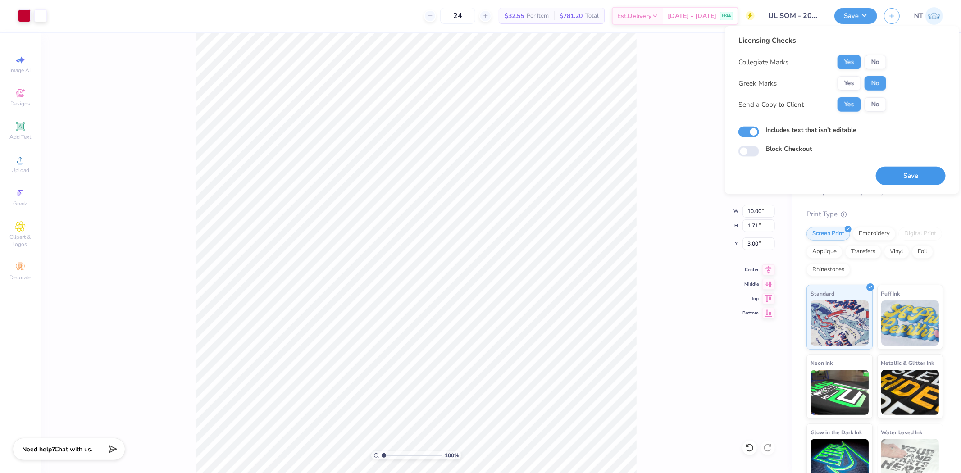
click at [893, 174] on button "Save" at bounding box center [910, 176] width 70 height 18
